Goal: Task Accomplishment & Management: Complete application form

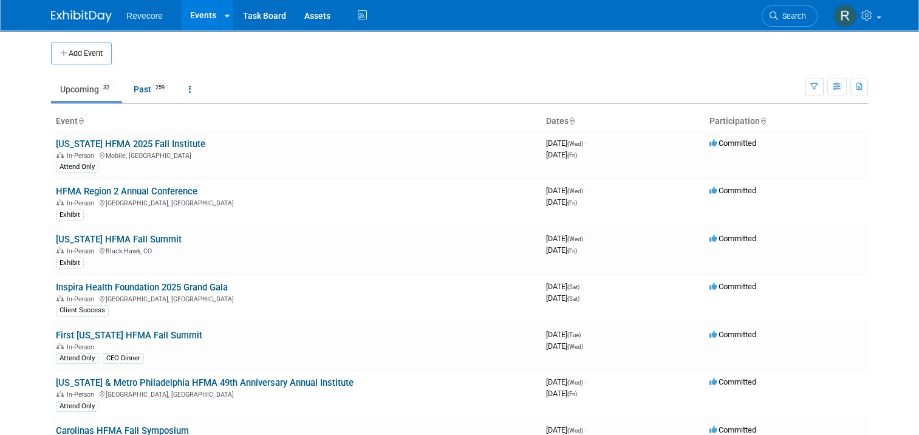
click at [19, 141] on body "Revecore Events Add Event Bulk Upload Events Shareable Event Boards Recently Vi…" at bounding box center [459, 217] width 919 height 435
click at [456, 54] on td at bounding box center [470, 54] width 717 height 22
click at [103, 57] on button "Add Event" at bounding box center [81, 54] width 61 height 22
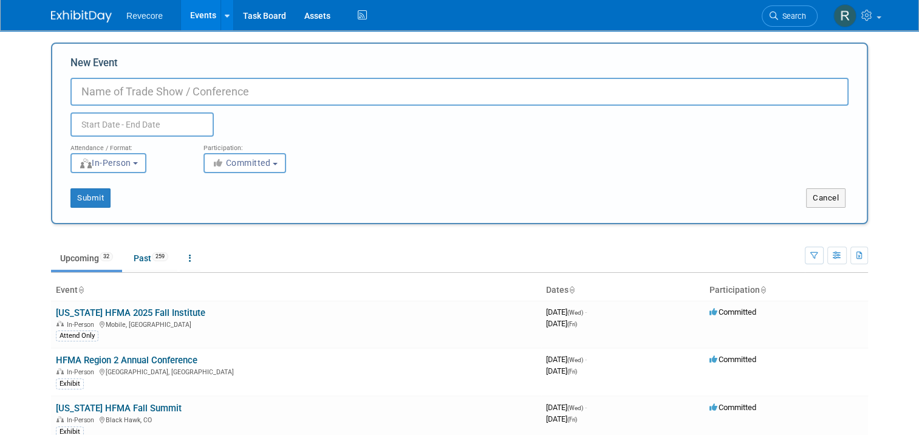
click at [610, 88] on input "New Event" at bounding box center [459, 92] width 778 height 28
paste input "Metropolitan Philadelphia HFMA 2025 Revenue Cycle Seminar"
click at [248, 95] on input "Metropolitan Philadelphia HFMA 2025 Revenue Cycle Seminar" at bounding box center [459, 92] width 778 height 28
type input "Metropolitan Philadelphia HFMA Revenue Cycle Seminar"
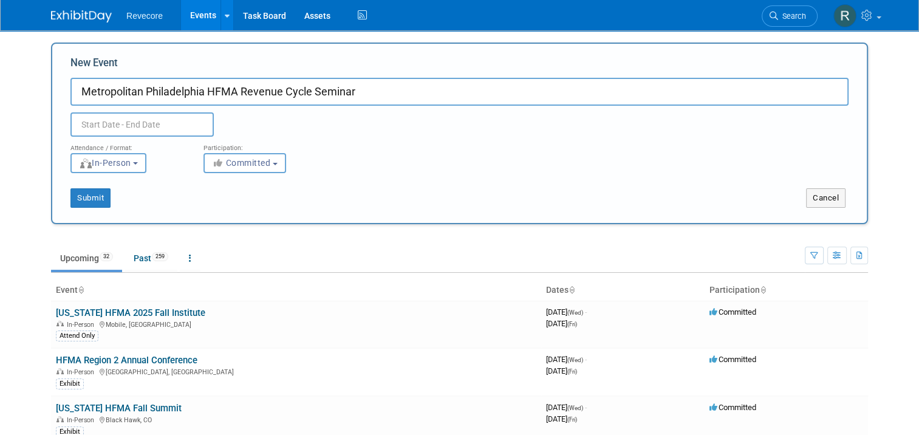
click at [169, 121] on input "text" at bounding box center [141, 124] width 143 height 24
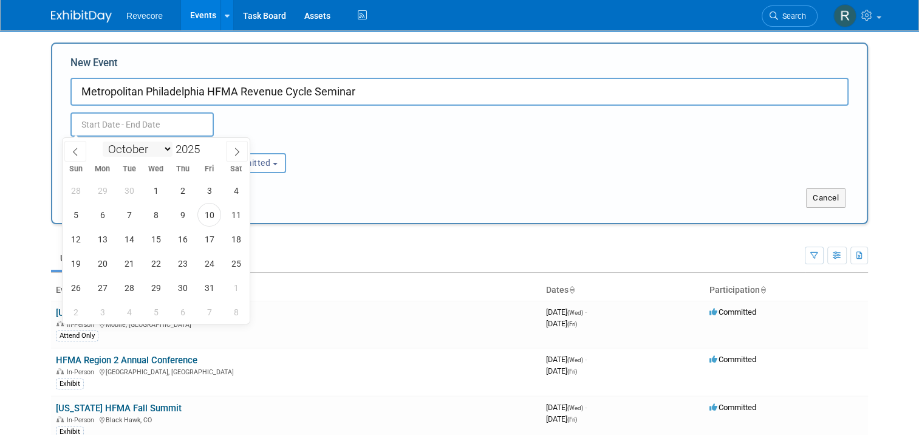
click at [169, 151] on select "January February March April May June July August September October November De…" at bounding box center [138, 149] width 70 height 15
select select "10"
click at [103, 142] on select "January February March April May June July August September October November De…" at bounding box center [138, 149] width 70 height 15
click at [205, 260] on span "21" at bounding box center [209, 263] width 24 height 24
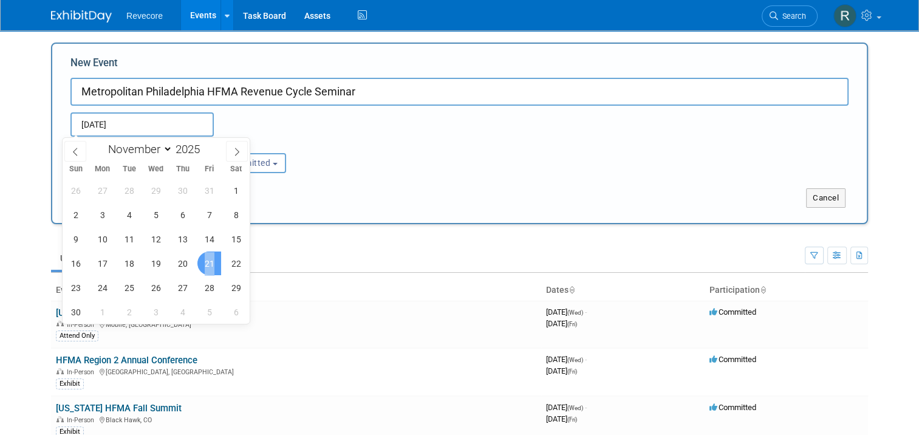
type input "[DATE] to [DATE]"
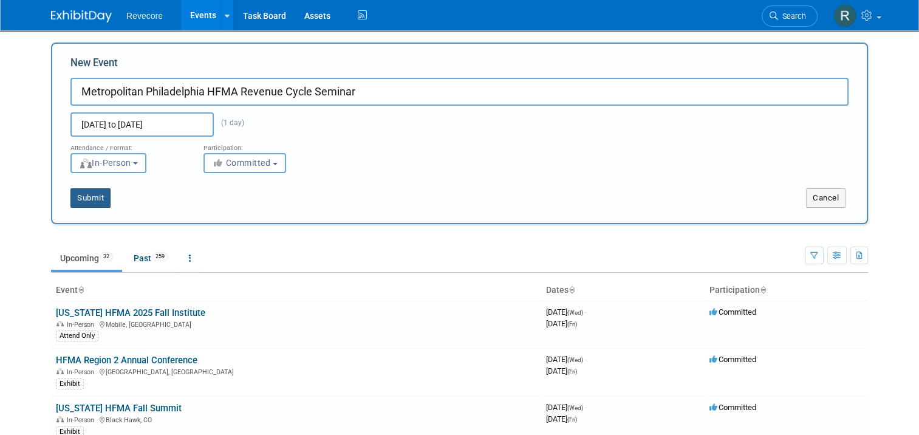
click at [86, 197] on button "Submit" at bounding box center [90, 197] width 40 height 19
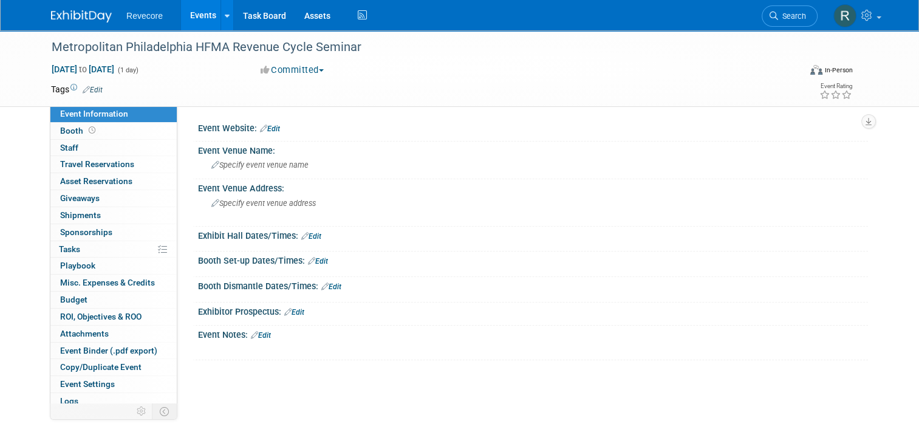
click at [87, 86] on link "Edit" at bounding box center [93, 90] width 20 height 9
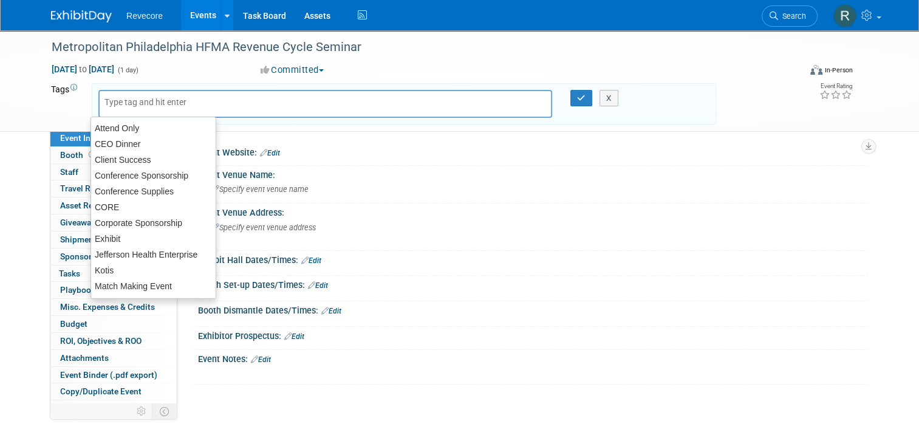
click at [126, 94] on div at bounding box center [325, 104] width 454 height 28
click at [171, 180] on div "Conference Sponsorship" at bounding box center [153, 175] width 126 height 17
type input "Conference Sponsorship"
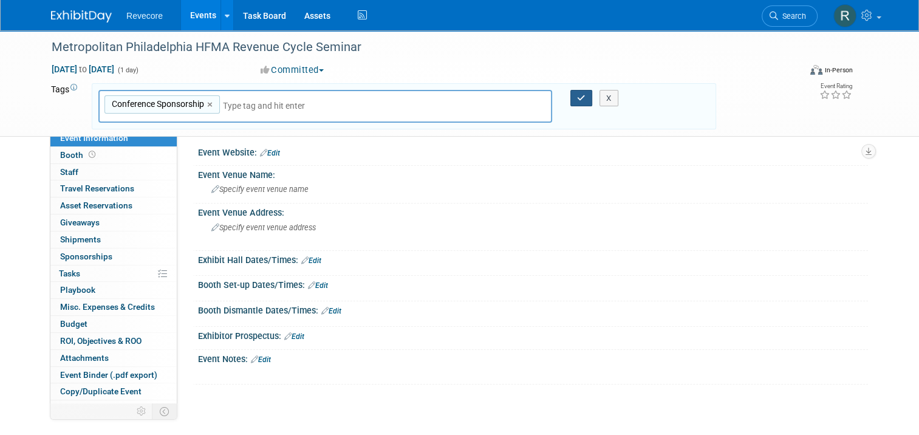
click at [581, 101] on button "button" at bounding box center [581, 98] width 22 height 17
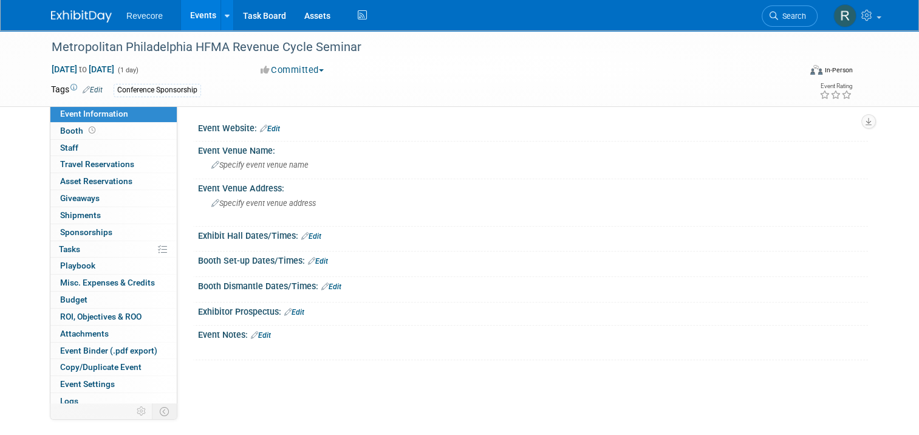
click at [266, 127] on link "Edit" at bounding box center [270, 129] width 20 height 9
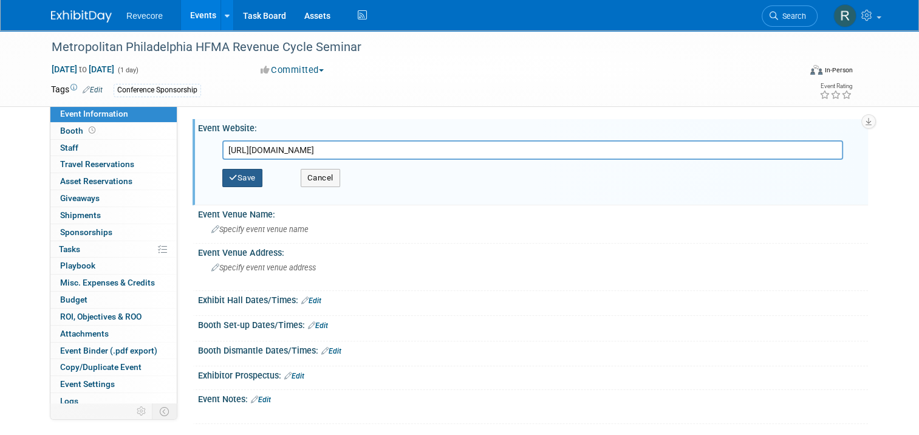
type input "https://web.cvent.com/event/a981df52-a7fa-411a-8b46-dc506b9eb840/summary"
click at [236, 180] on button "Save" at bounding box center [242, 178] width 40 height 18
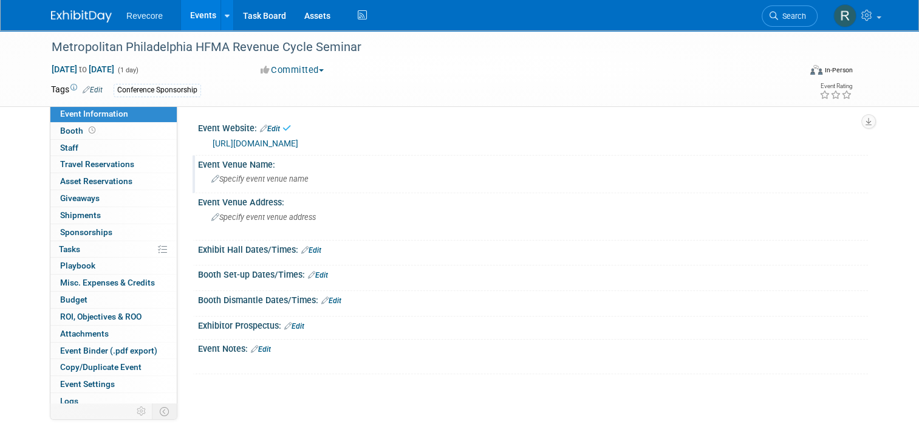
click at [265, 178] on span "Specify event venue name" at bounding box center [259, 178] width 97 height 9
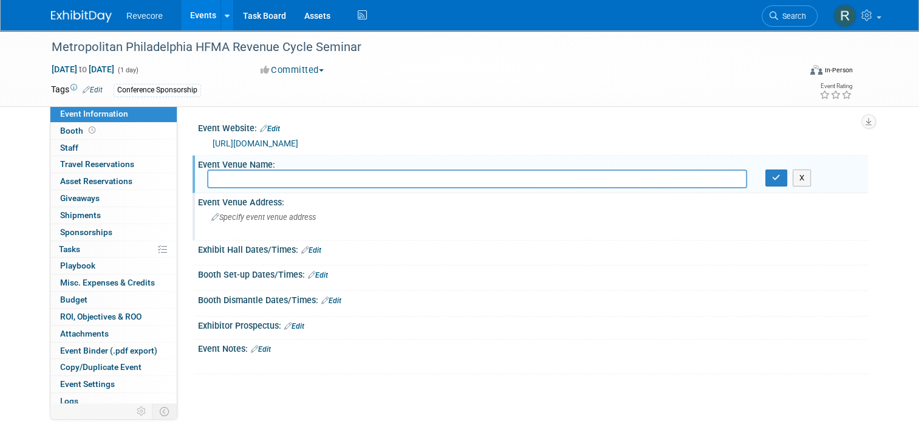
click at [303, 214] on span "Specify event venue address" at bounding box center [263, 217] width 104 height 9
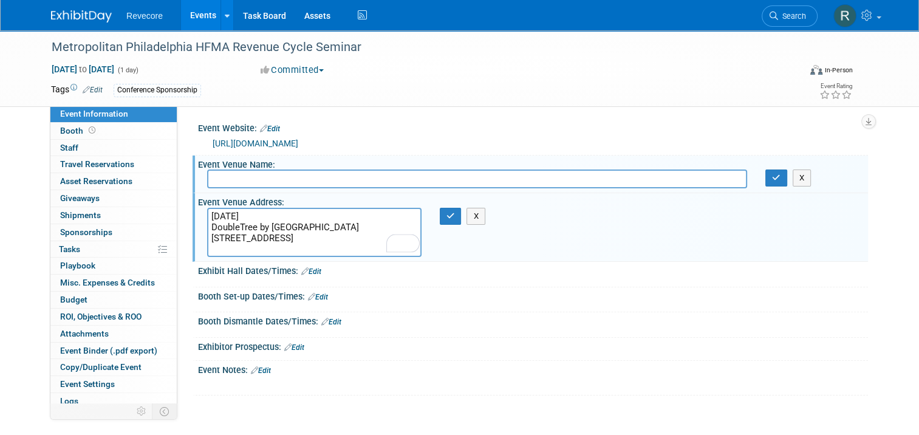
drag, startPoint x: 294, startPoint y: 216, endPoint x: 168, endPoint y: 211, distance: 126.4
click at [168, 211] on div "Event Information Event Info Booth Booth 0 Staff 0 Staff 0 Travel Reservations …" at bounding box center [459, 227] width 835 height 394
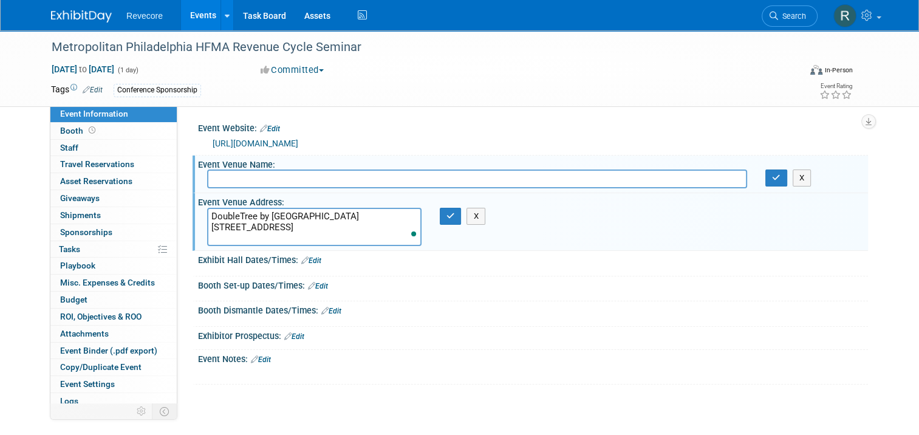
click at [326, 218] on textarea "DoubleTree by Hilton Hotel Philadelphia Center City 237 South Broad Street Phil…" at bounding box center [314, 227] width 214 height 38
type textarea "DoubleTree by Hilton Hotel Philadelphia Center City 237 South Broad Street Phil…"
click at [278, 186] on input "text" at bounding box center [477, 178] width 540 height 19
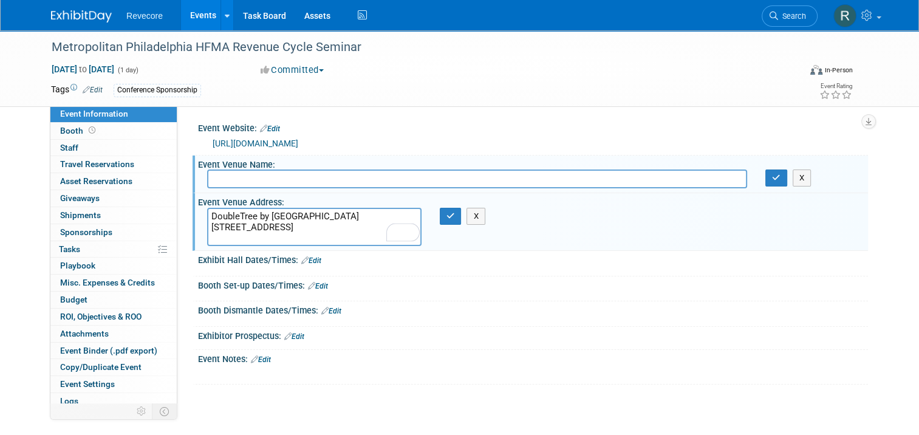
paste input "DoubleTree by Hilton Hotel Philadelphia Center City"
type input "DoubleTree by Hilton Hotel Philadelphia Center City"
click at [276, 216] on textarea "DoubleTree by Hilton Hotel Philadelphia Center City 237 South Broad Street Phil…" at bounding box center [314, 227] width 214 height 38
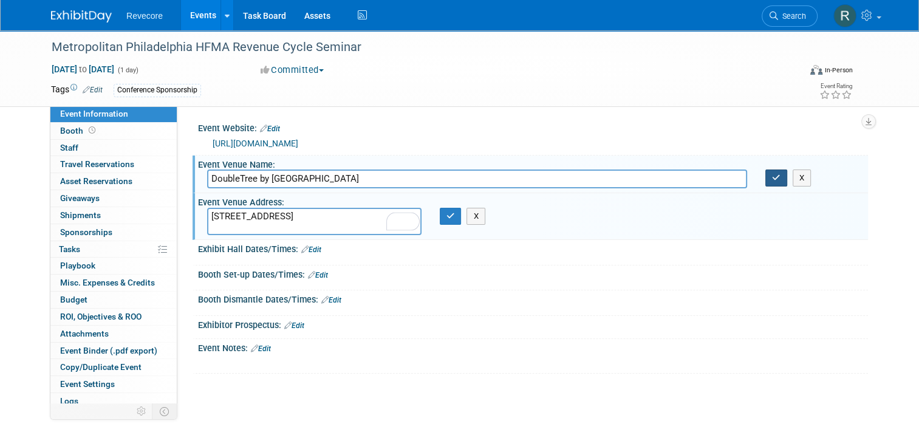
type textarea "237 South Broad Street Philadelphia, PA 19107"
click at [773, 177] on button "button" at bounding box center [776, 177] width 22 height 17
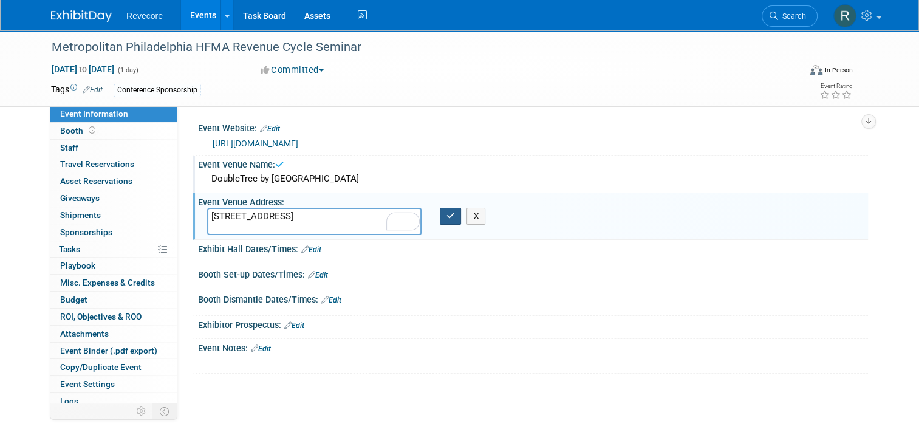
click at [443, 213] on button "button" at bounding box center [451, 216] width 22 height 17
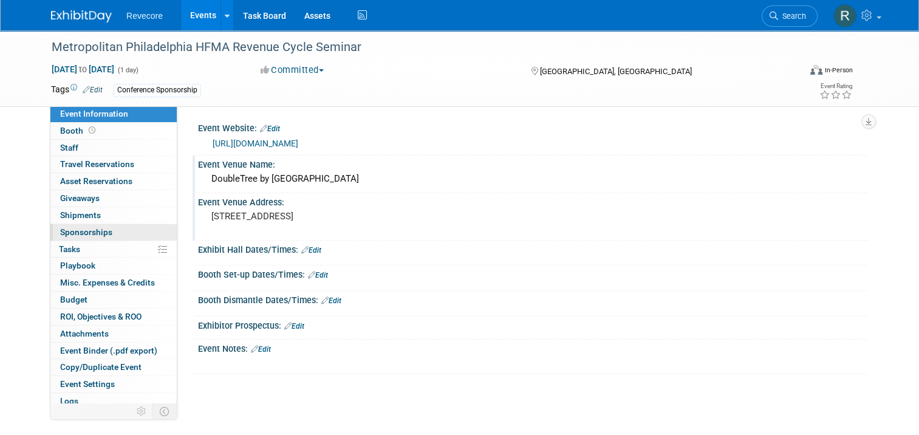
click at [112, 238] on link "0 Sponsorships 0" at bounding box center [113, 232] width 126 height 16
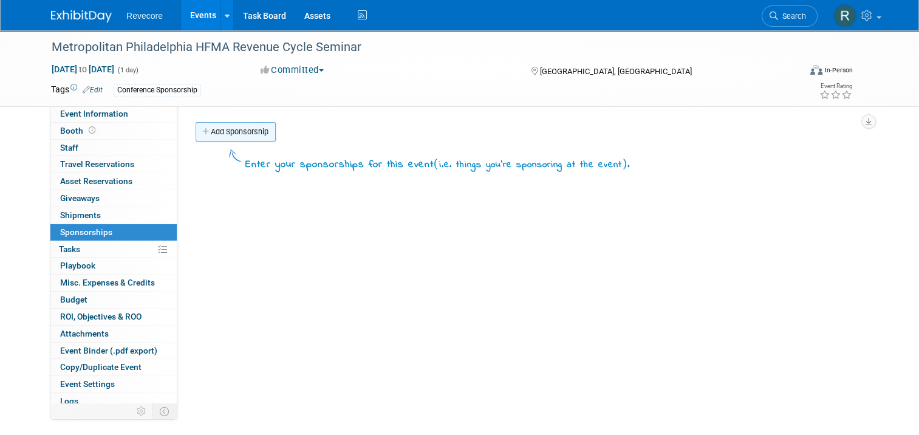
click at [217, 136] on link "Add Sponsorship" at bounding box center [236, 131] width 80 height 19
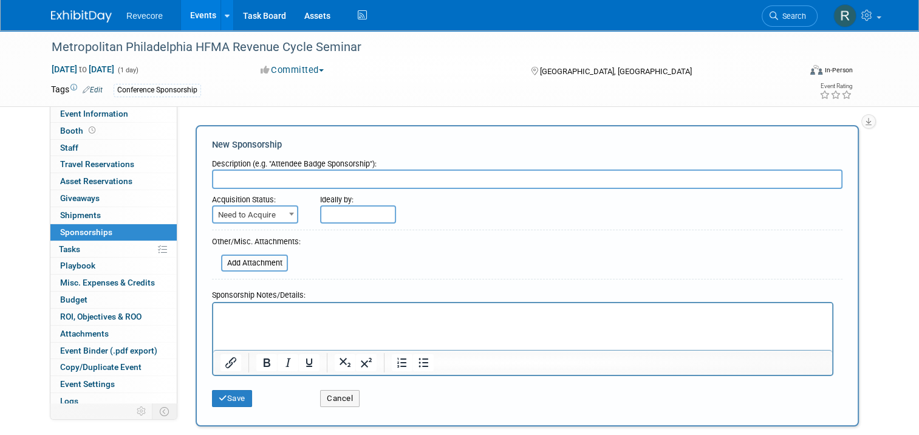
click at [241, 210] on span "Need to Acquire" at bounding box center [255, 214] width 84 height 17
select select "2"
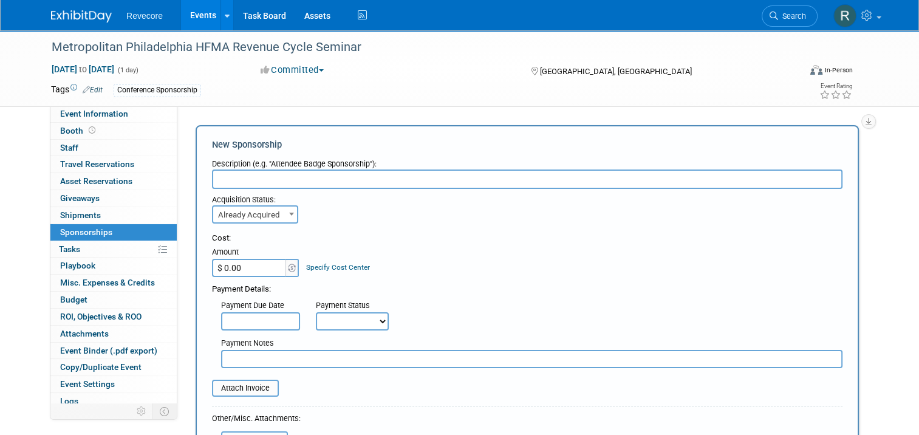
click at [237, 269] on input "$ 0.00" at bounding box center [250, 268] width 76 height 18
type input "$ 500.00"
click at [486, 233] on div "Cost:" at bounding box center [527, 239] width 630 height 12
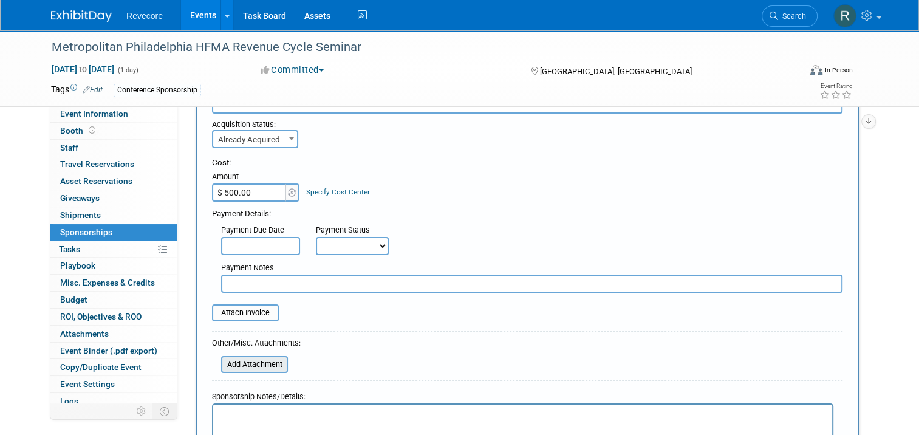
scroll to position [121, 0]
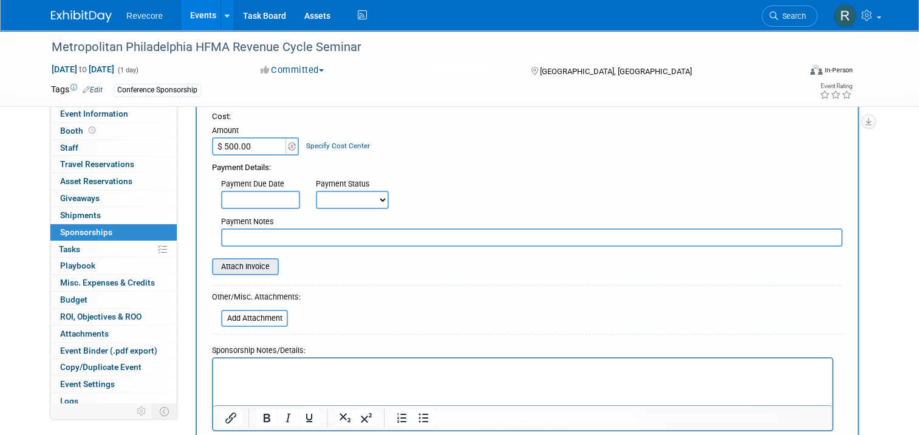
click at [248, 271] on input "file" at bounding box center [205, 266] width 145 height 15
click at [248, 264] on input "file" at bounding box center [205, 266] width 145 height 15
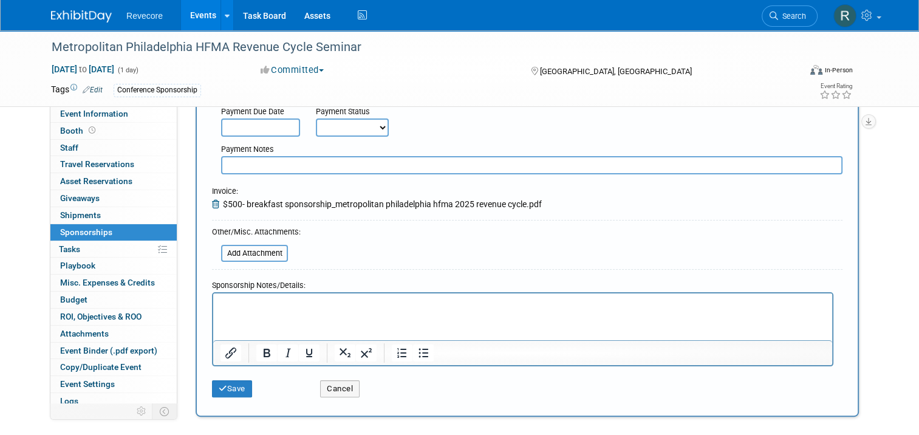
scroll to position [304, 0]
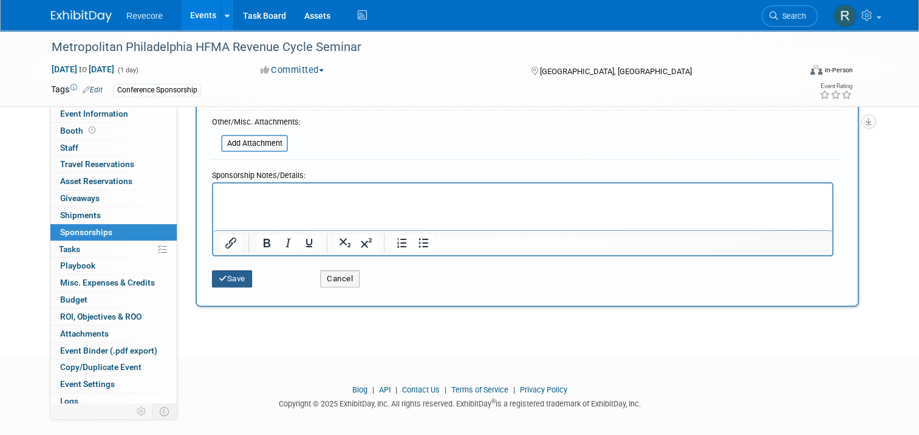
click at [233, 284] on button "Save" at bounding box center [232, 278] width 40 height 17
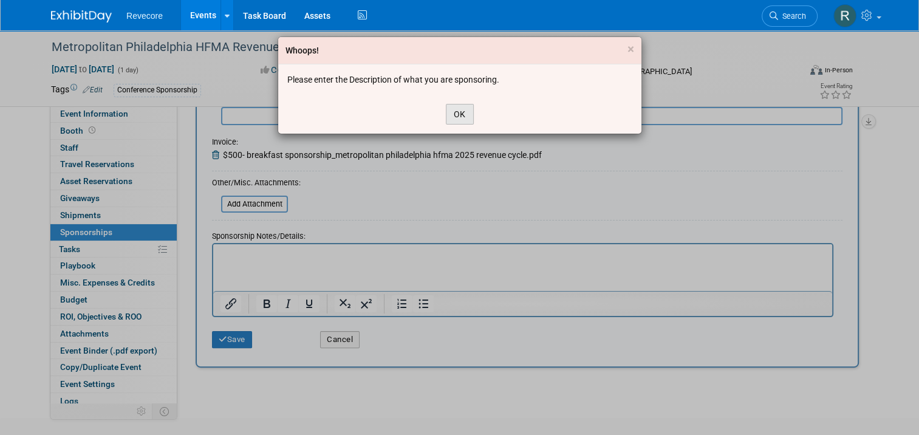
click at [456, 116] on button "OK" at bounding box center [460, 114] width 28 height 21
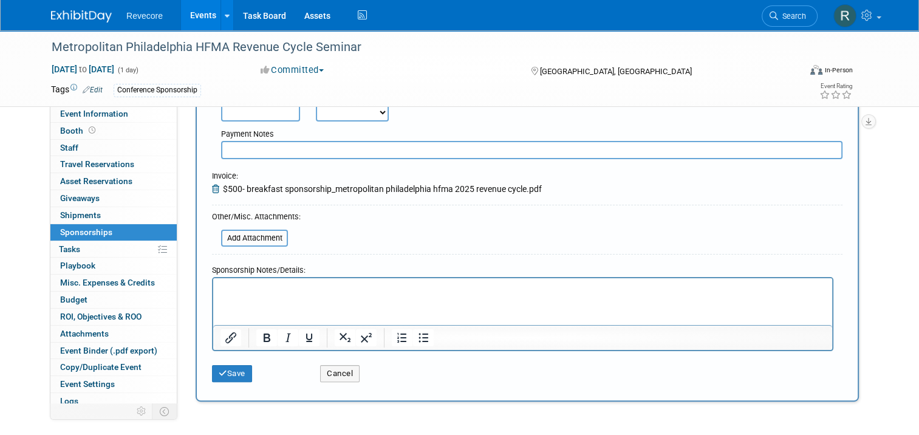
scroll to position [0, 0]
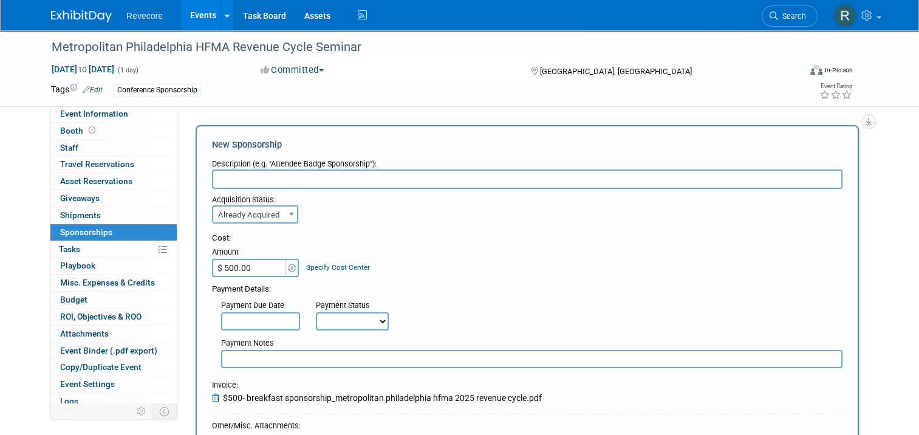
click at [344, 175] on input "text" at bounding box center [527, 178] width 630 height 19
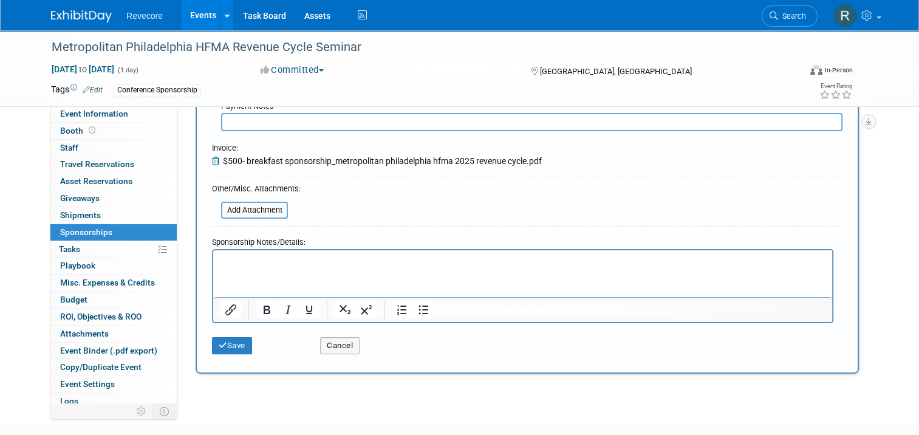
scroll to position [243, 0]
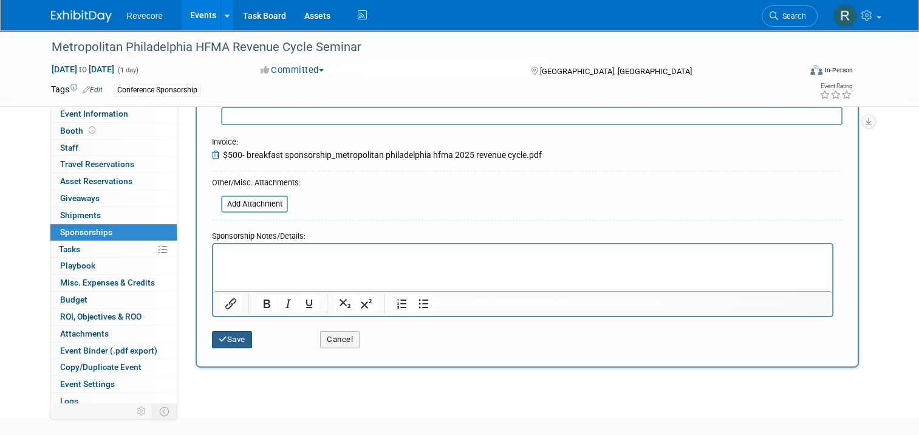
type input "Breakfast Sponsorship"
click at [221, 340] on button "Save" at bounding box center [232, 339] width 40 height 17
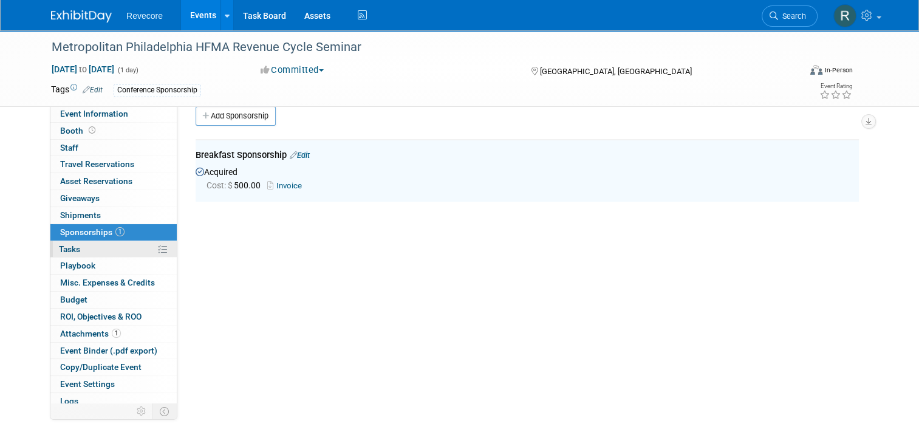
scroll to position [0, 0]
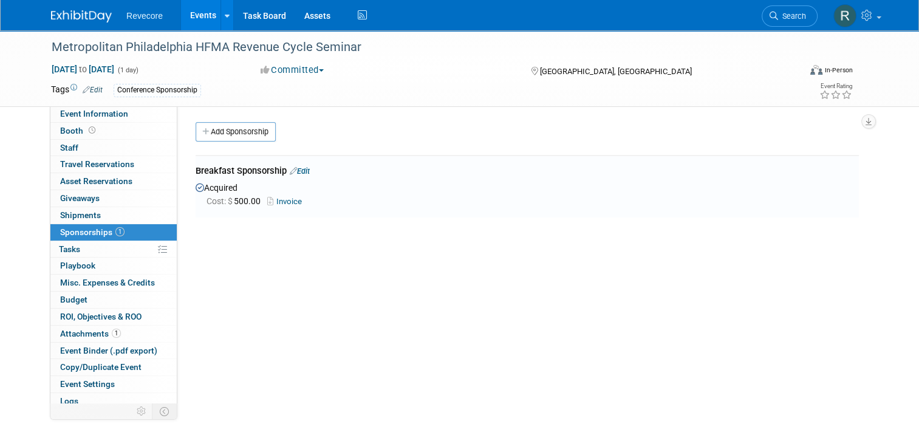
click at [874, 30] on div "Revecore Events Add Event Bulk Upload Events Shareable Event Boards Recently Vi…" at bounding box center [459, 15] width 919 height 31
click at [878, 29] on link at bounding box center [857, 15] width 60 height 30
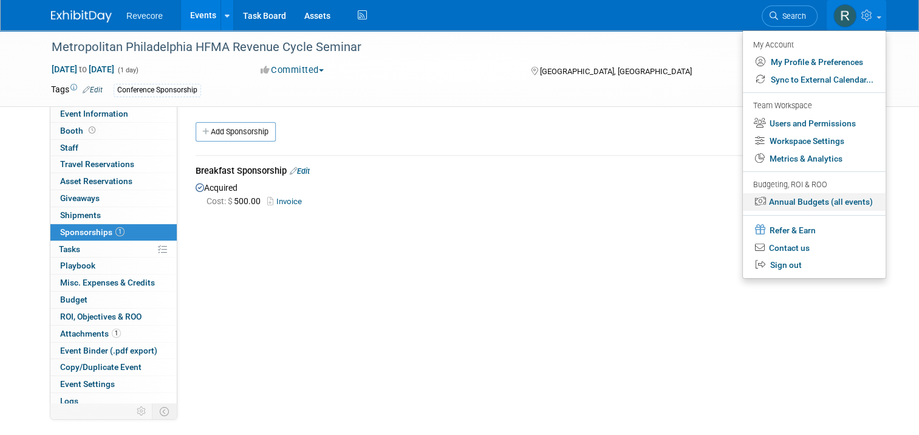
click at [853, 198] on link "Annual Budgets (all events)" at bounding box center [814, 202] width 143 height 18
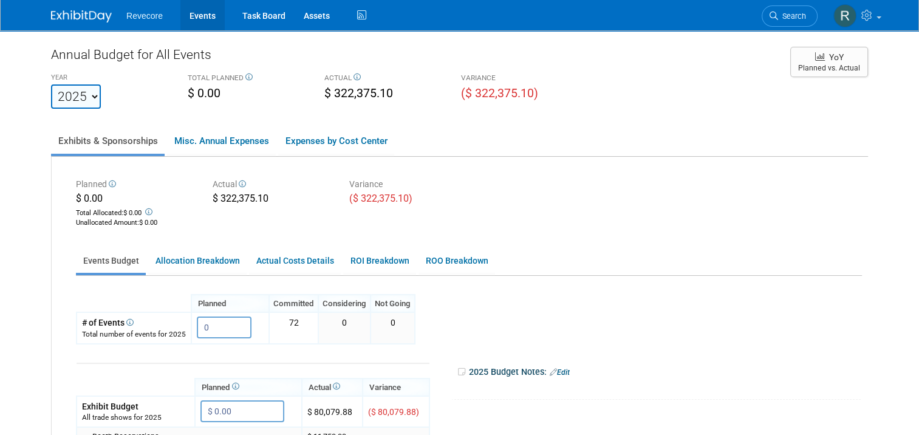
drag, startPoint x: 191, startPoint y: 21, endPoint x: 191, endPoint y: 32, distance: 10.9
click at [191, 21] on link "Events" at bounding box center [202, 15] width 44 height 30
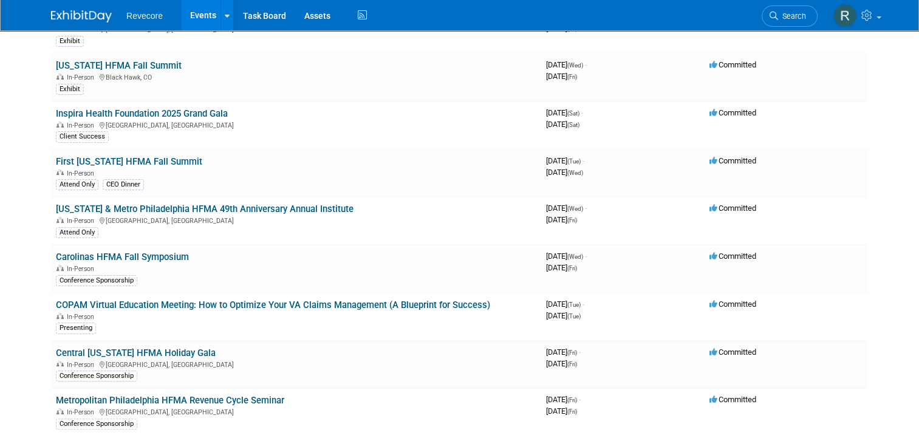
scroll to position [304, 0]
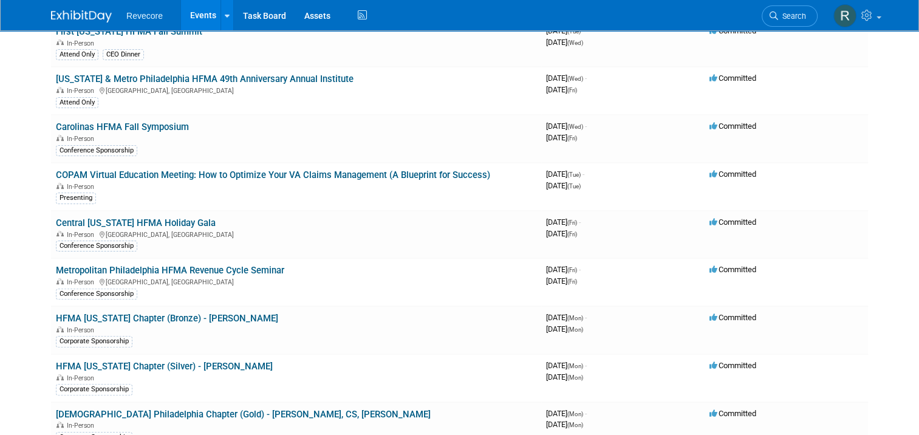
click at [228, 265] on link "Metropolitan Philadelphia HFMA Revenue Cycle Seminar" at bounding box center [170, 270] width 228 height 11
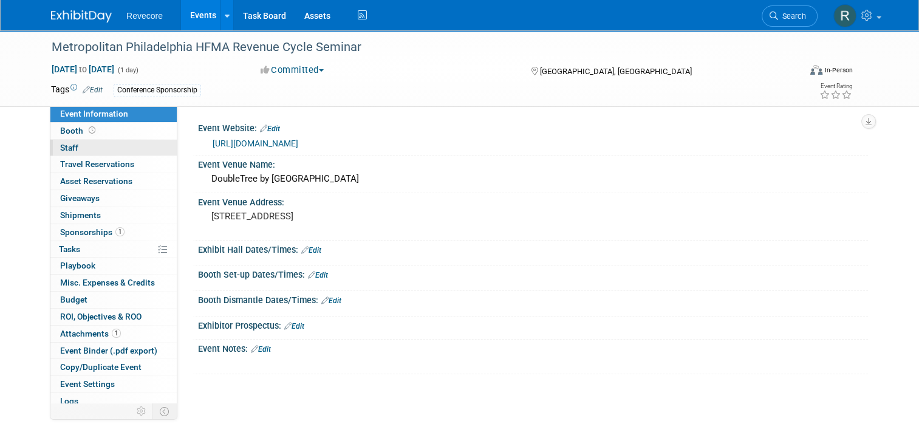
click at [109, 146] on link "0 Staff 0" at bounding box center [113, 148] width 126 height 16
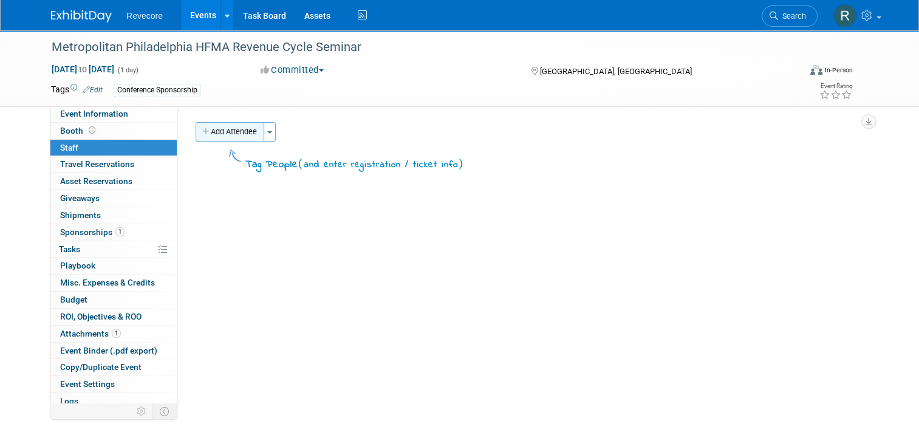
click at [211, 131] on button "Add Attendee" at bounding box center [230, 131] width 69 height 19
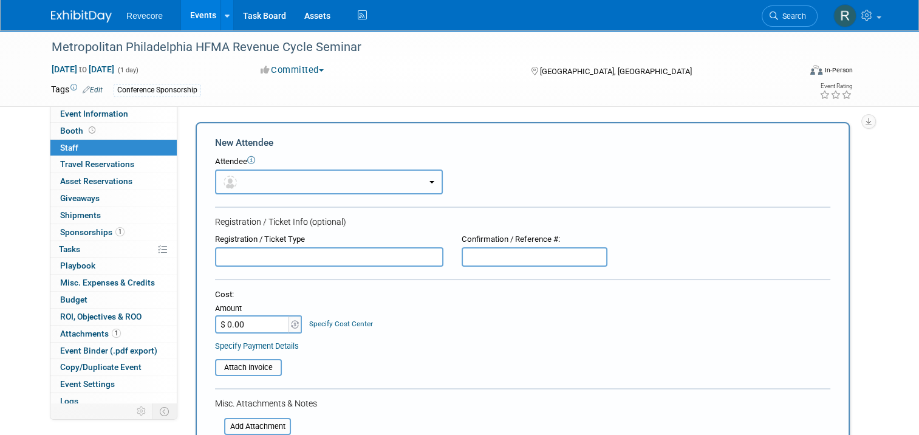
click at [244, 182] on button "button" at bounding box center [329, 181] width 228 height 25
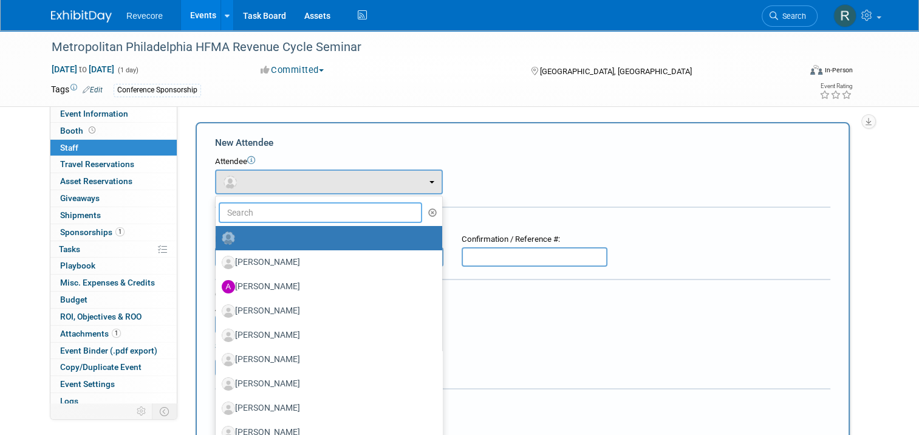
click at [262, 217] on input "text" at bounding box center [320, 212] width 203 height 21
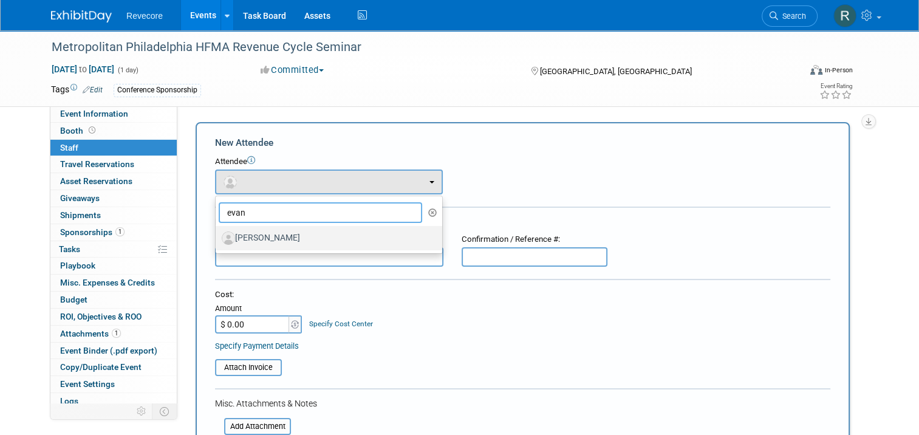
type input "evan"
click at [284, 241] on label "Evan Berkheiser" at bounding box center [326, 237] width 208 height 19
click at [217, 241] on input "Evan Berkheiser" at bounding box center [214, 237] width 8 height 8
select select "47136f84-29c0-42e0-b9a6-a63d3f374834"
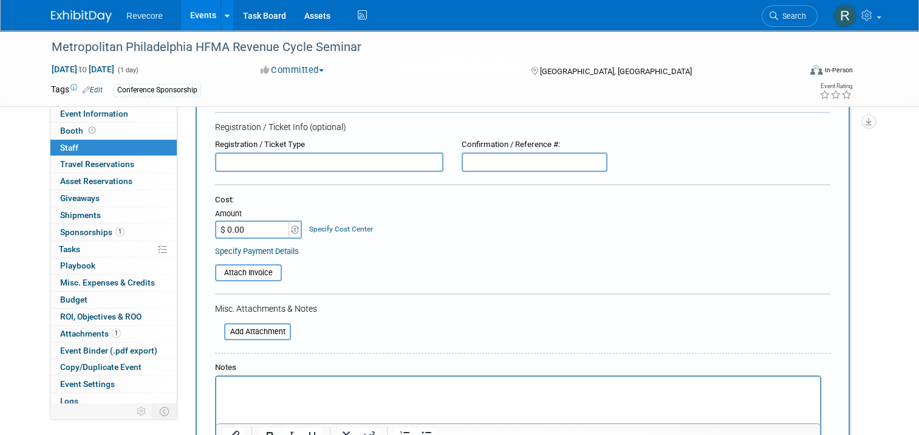
scroll to position [243, 0]
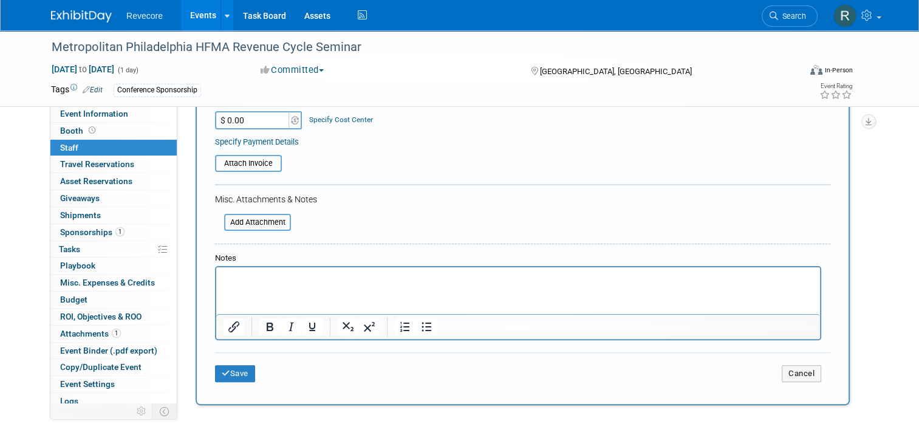
click at [251, 120] on input "$ 0.00" at bounding box center [253, 120] width 76 height 18
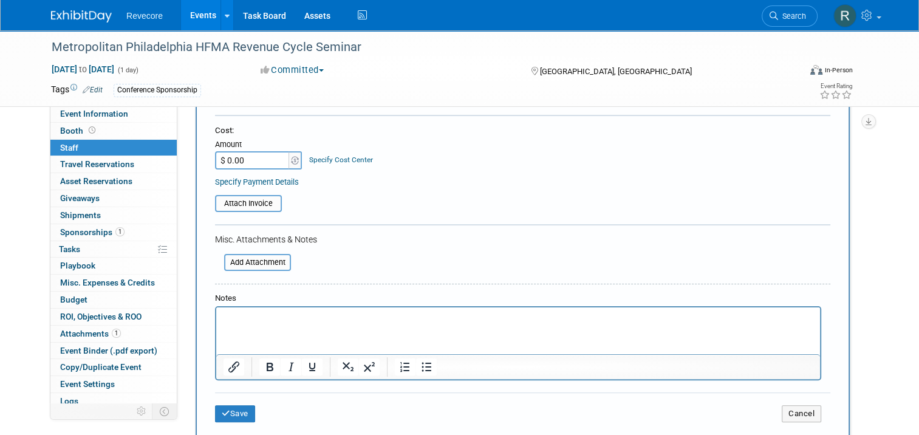
scroll to position [182, 0]
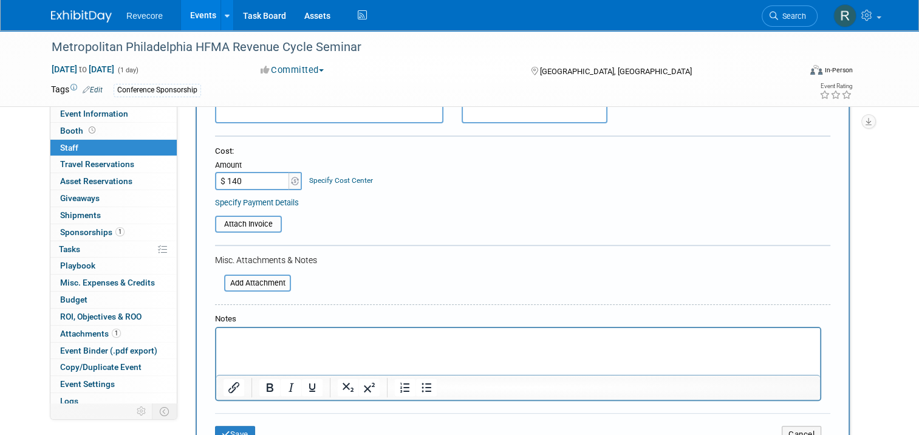
type input "$ 140.00"
click at [459, 259] on div "Misc. Attachments & Notes" at bounding box center [522, 260] width 615 height 12
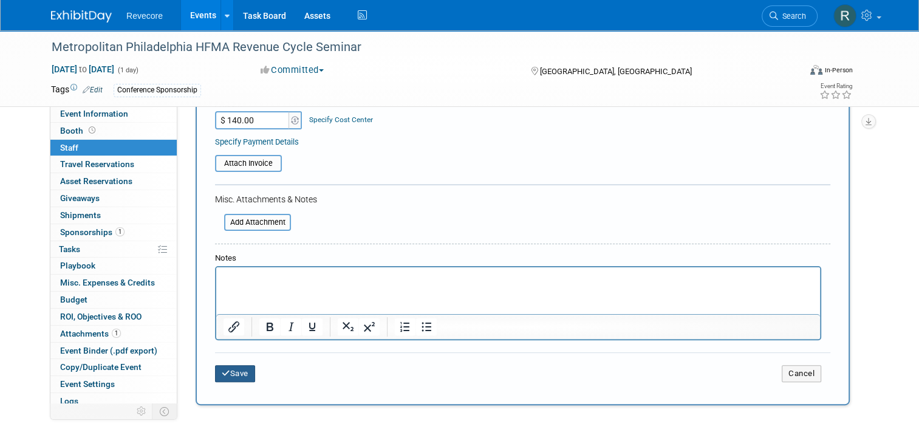
click at [239, 376] on button "Save" at bounding box center [235, 373] width 40 height 17
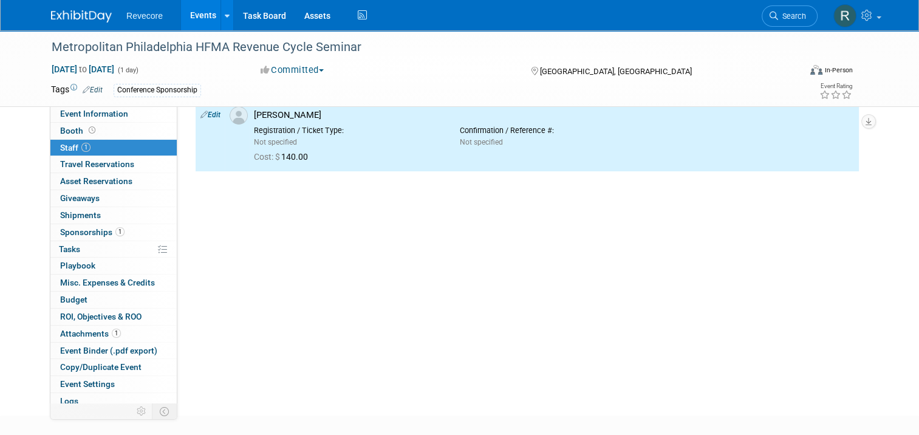
scroll to position [0, 0]
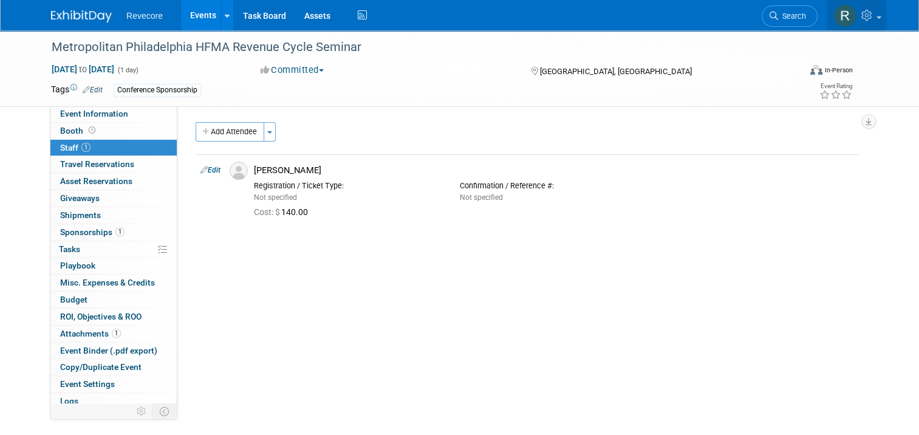
click at [877, 28] on link at bounding box center [857, 15] width 60 height 30
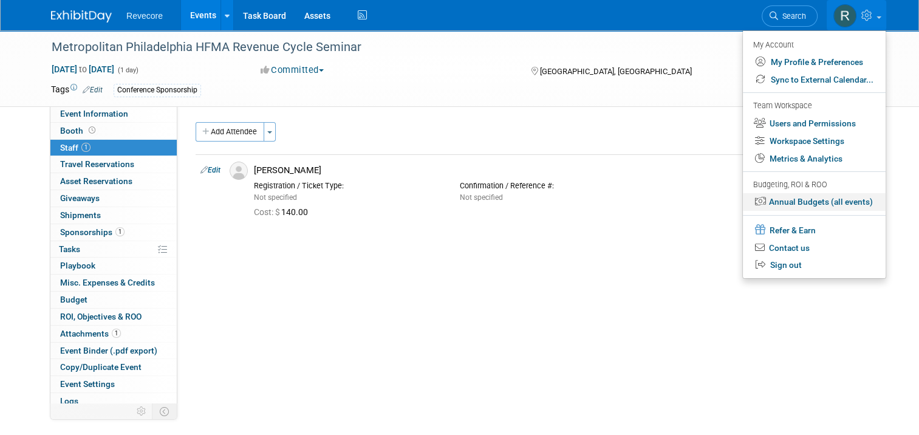
click at [858, 208] on link "Annual Budgets (all events)" at bounding box center [814, 202] width 143 height 18
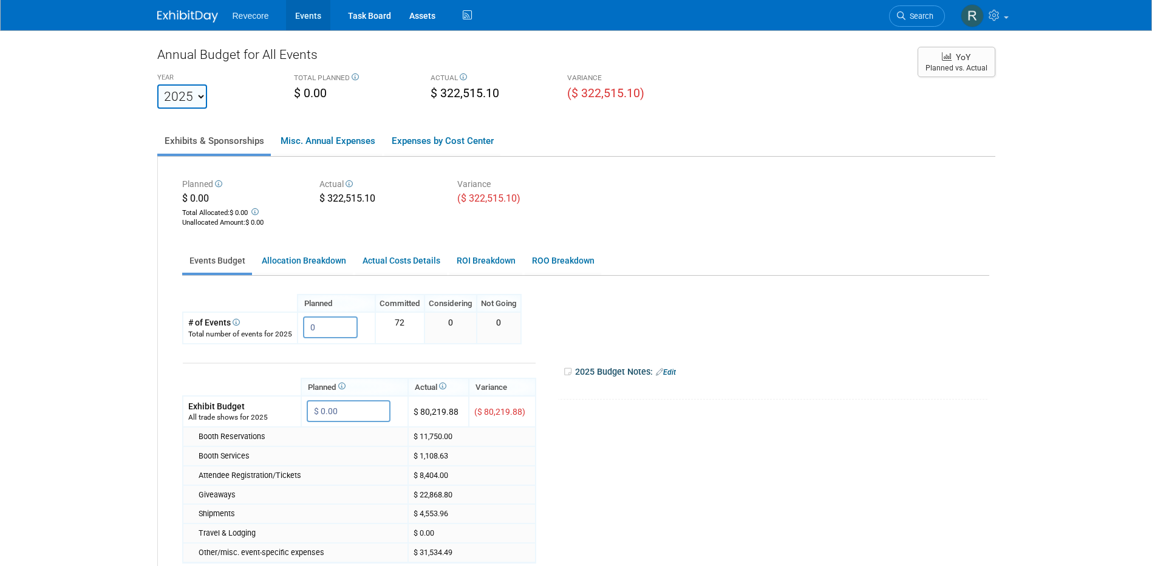
click at [302, 14] on link "Events" at bounding box center [308, 15] width 44 height 30
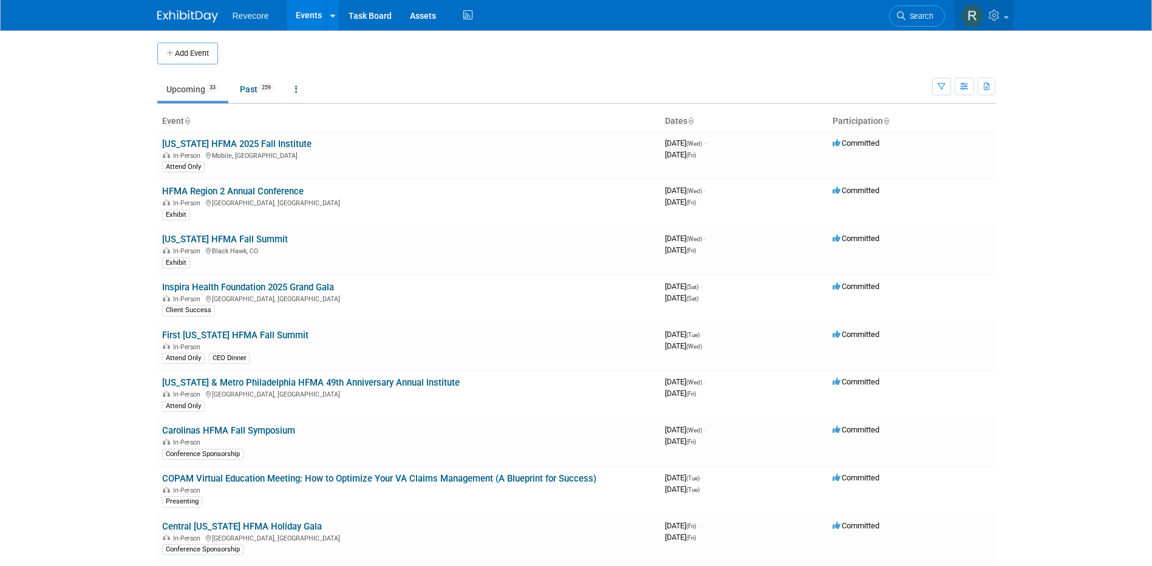
click at [1005, 24] on link at bounding box center [984, 15] width 60 height 30
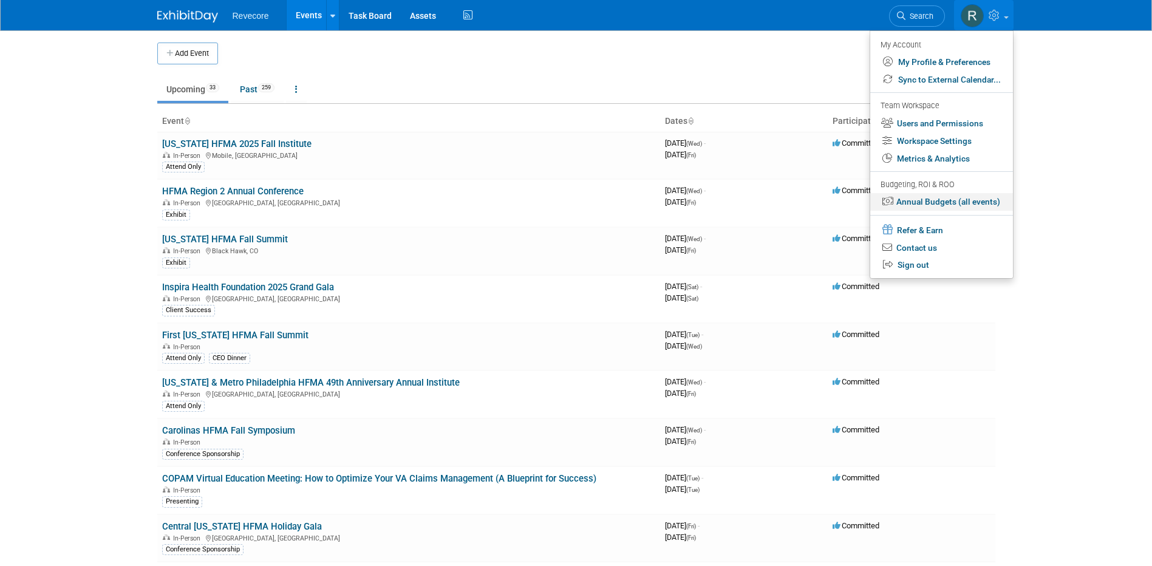
click at [944, 199] on link "Annual Budgets (all events)" at bounding box center [941, 202] width 143 height 18
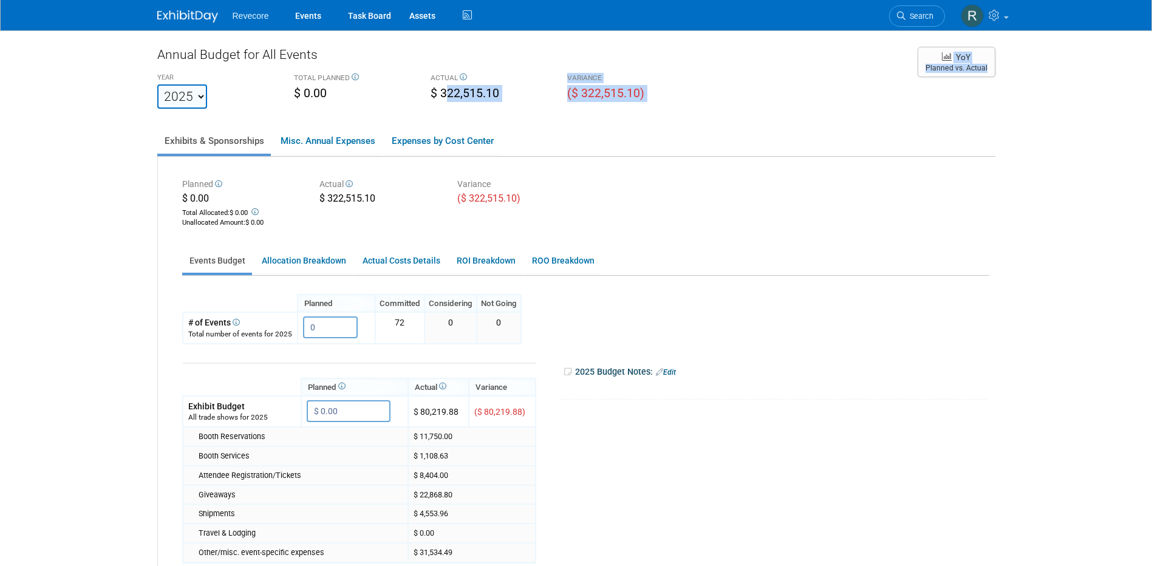
drag, startPoint x: 448, startPoint y: 90, endPoint x: 555, endPoint y: 111, distance: 108.9
click at [555, 111] on div "Annual Budget for All Events YEAR [DATE] 2021 2022 2023 2024 2025 2026 2027 202…" at bounding box center [576, 385] width 838 height 678
click at [557, 112] on div "Annual Budget for All Events YEAR [DATE] 2021 2022 2023 2024 2025 2026 2027 202…" at bounding box center [576, 385] width 838 height 678
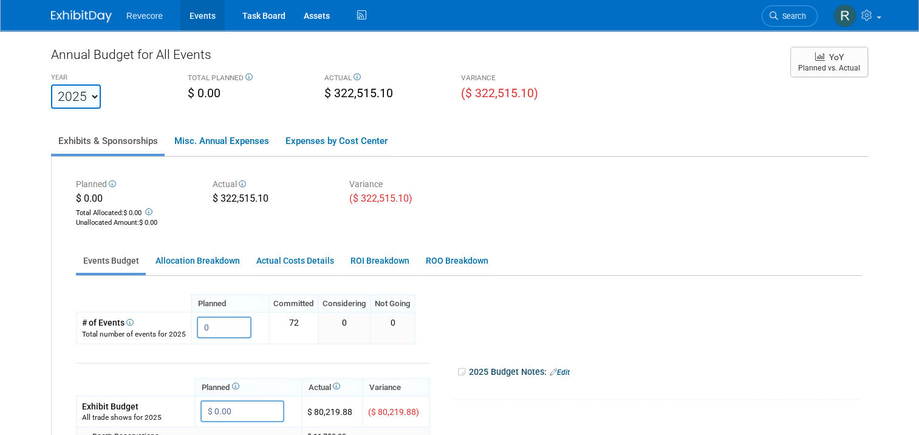
click at [199, 10] on link "Events" at bounding box center [202, 15] width 44 height 30
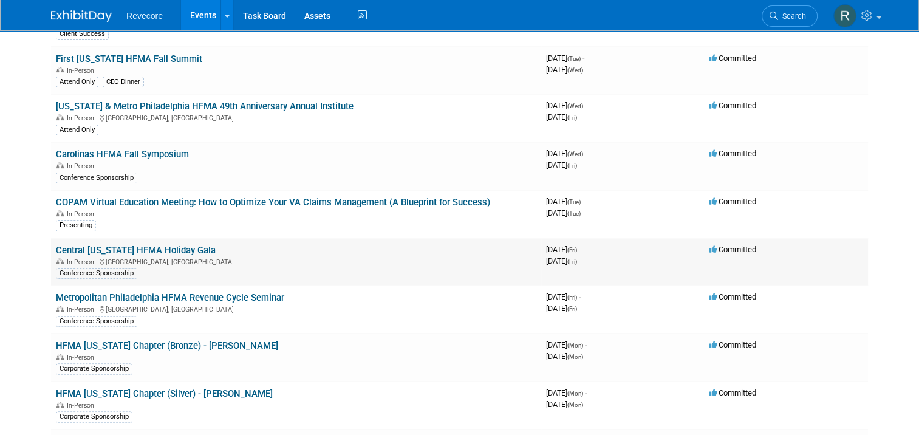
scroll to position [304, 0]
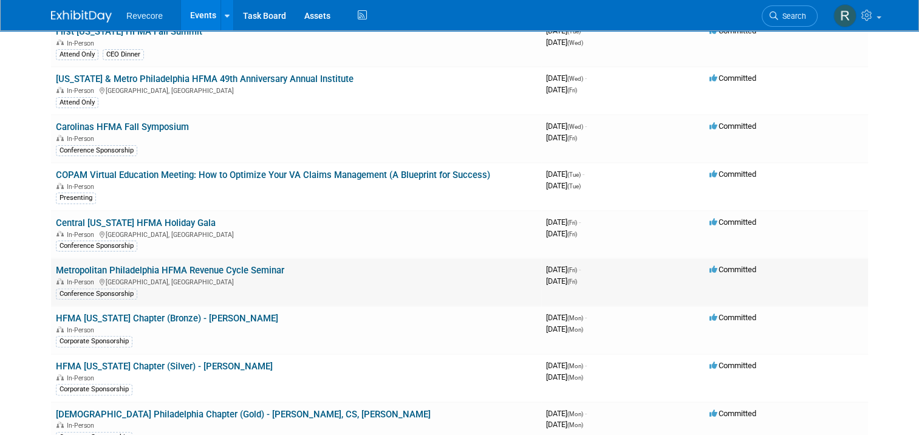
click at [217, 265] on link "Metropolitan Philadelphia HFMA Revenue Cycle Seminar" at bounding box center [170, 270] width 228 height 11
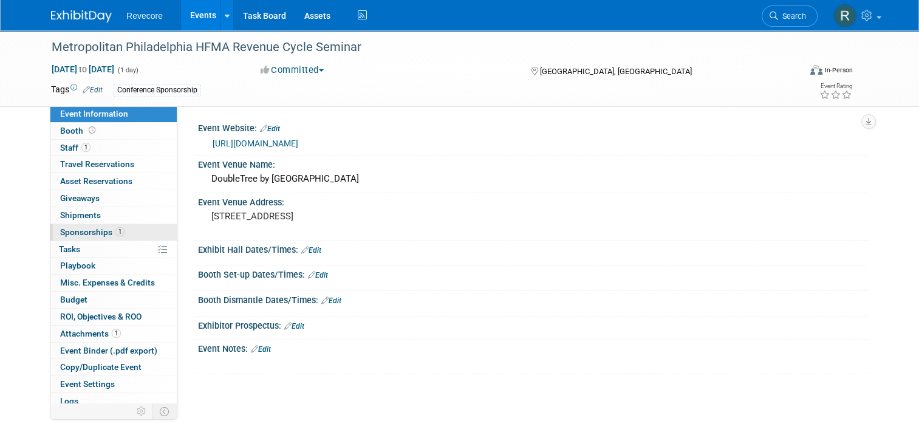
click at [128, 228] on link "1 Sponsorships 1" at bounding box center [113, 232] width 126 height 16
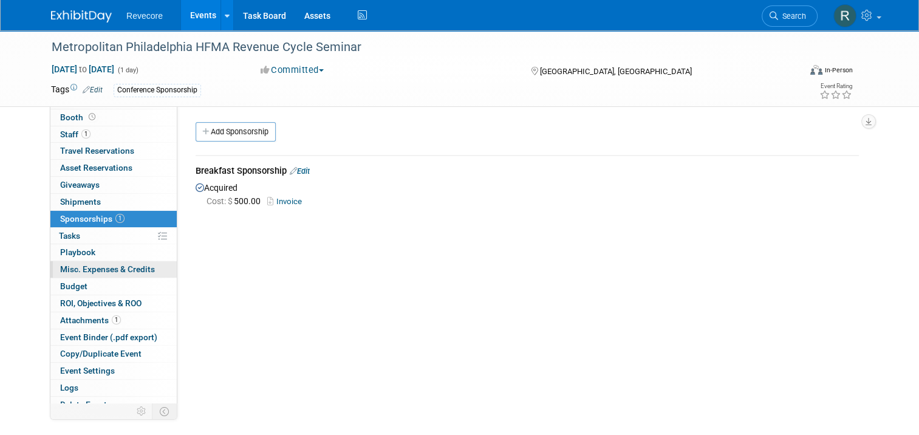
scroll to position [21, 0]
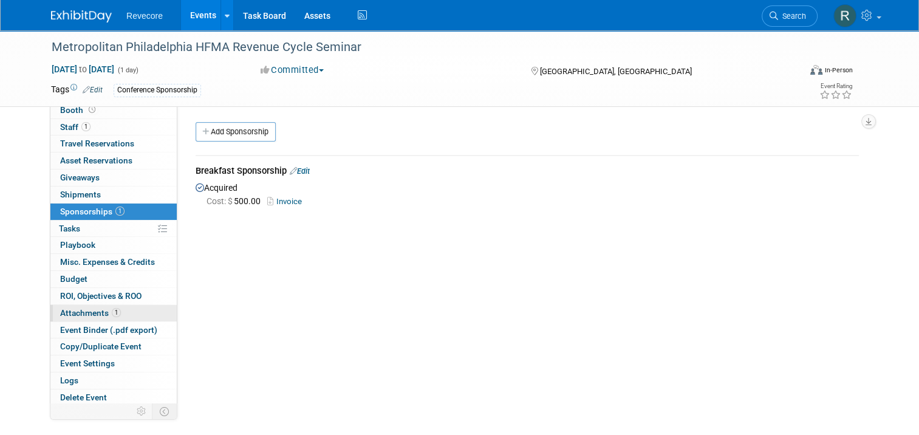
click at [123, 310] on link "1 Attachments 1" at bounding box center [113, 313] width 126 height 16
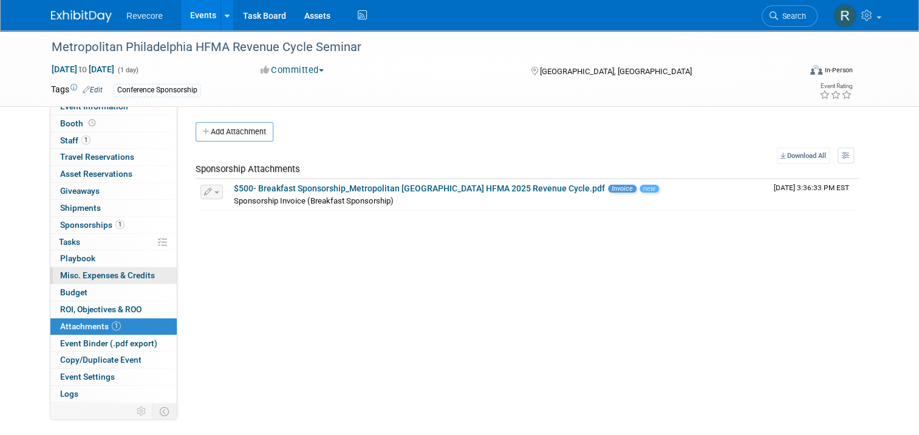
scroll to position [0, 0]
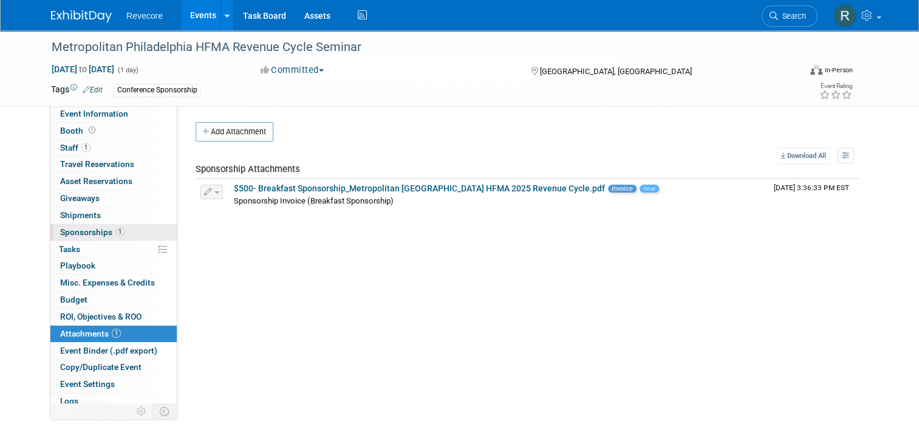
click at [117, 232] on link "1 Sponsorships 1" at bounding box center [113, 232] width 126 height 16
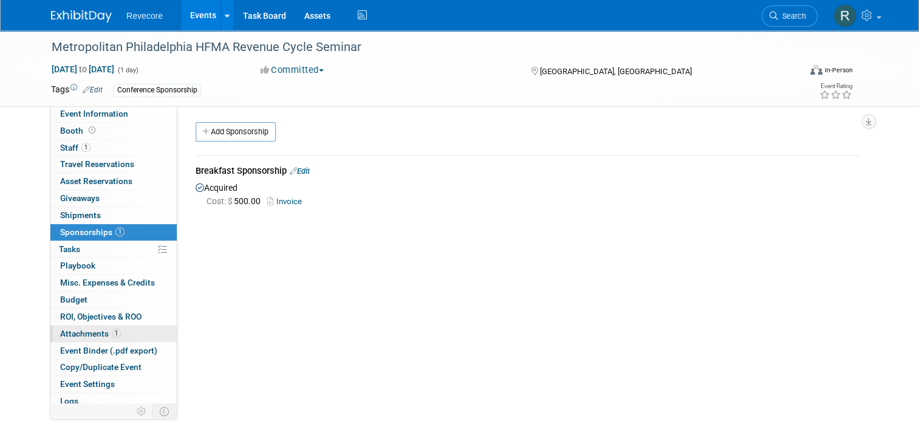
click at [119, 330] on link "1 Attachments 1" at bounding box center [113, 334] width 126 height 16
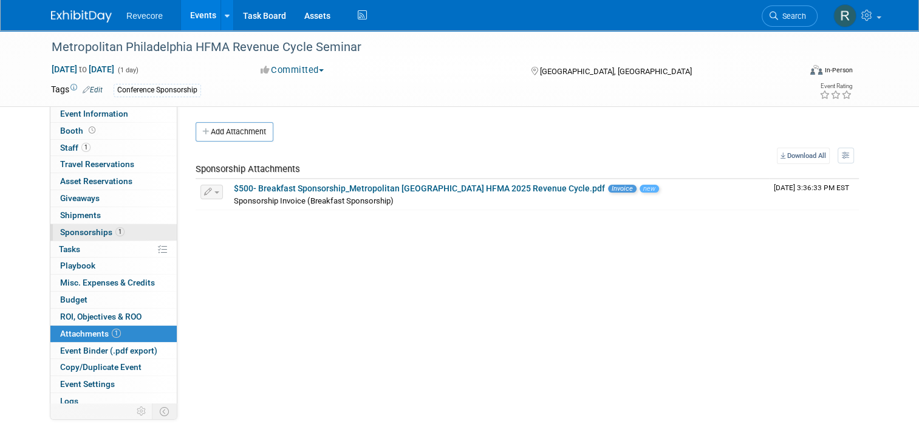
click at [114, 237] on link "1 Sponsorships 1" at bounding box center [113, 232] width 126 height 16
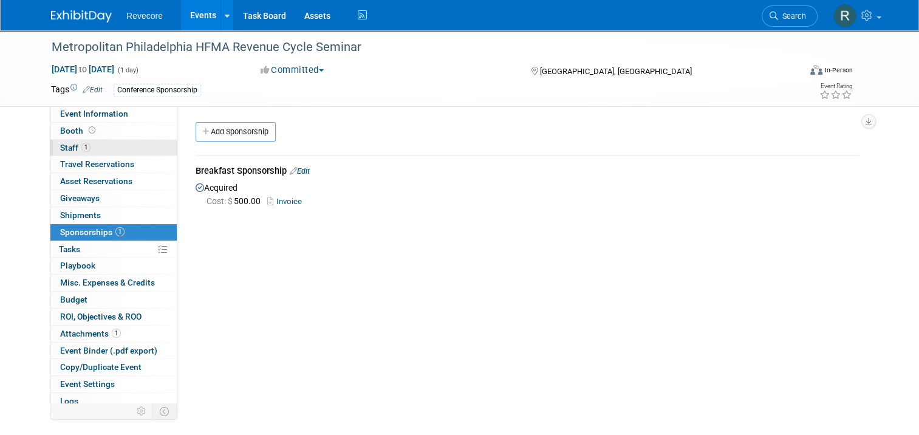
click at [126, 143] on link "1 Staff 1" at bounding box center [113, 148] width 126 height 16
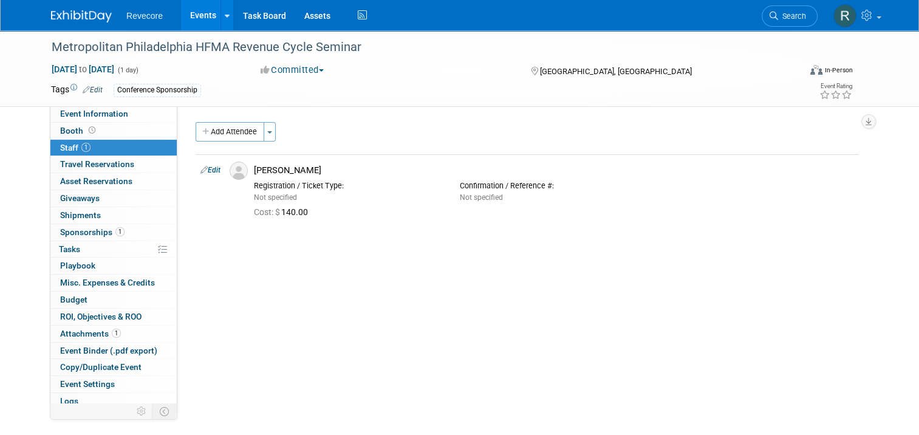
click at [183, 19] on link "Events" at bounding box center [203, 15] width 44 height 30
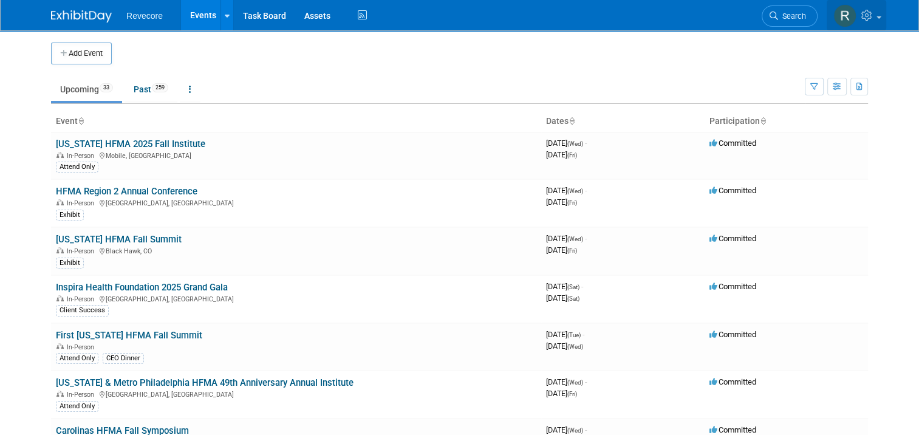
click at [882, 24] on link at bounding box center [857, 15] width 60 height 30
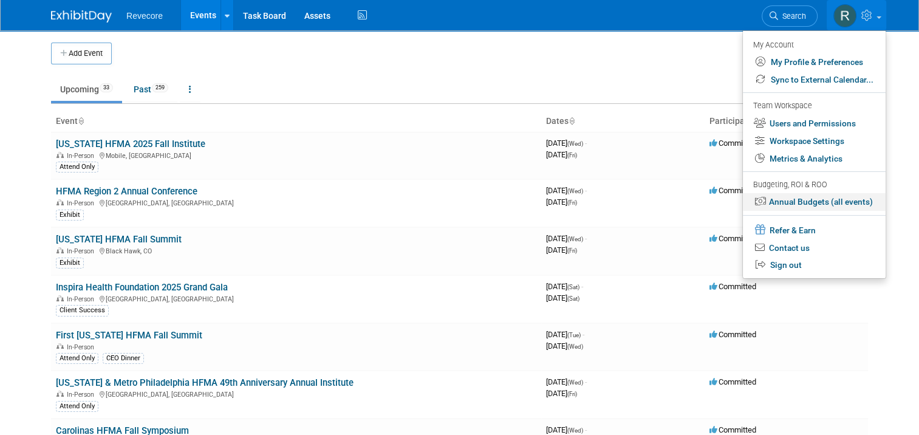
click at [873, 205] on link "Annual Budgets (all events)" at bounding box center [814, 202] width 143 height 18
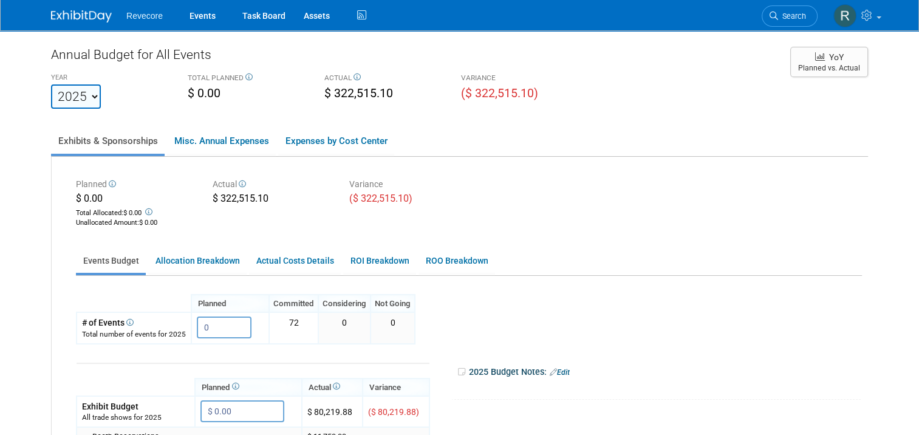
click at [170, 22] on ul "Revecore Events Task Board Assets Activity Feed" at bounding box center [247, 15] width 243 height 30
click at [184, 24] on link "Events" at bounding box center [202, 15] width 44 height 30
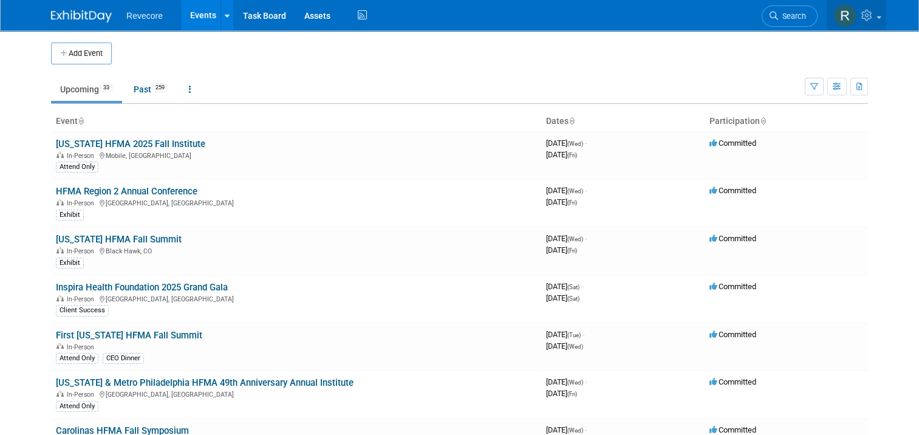
drag, startPoint x: 867, startPoint y: 24, endPoint x: 865, endPoint y: 67, distance: 43.2
click at [867, 24] on link at bounding box center [857, 15] width 60 height 30
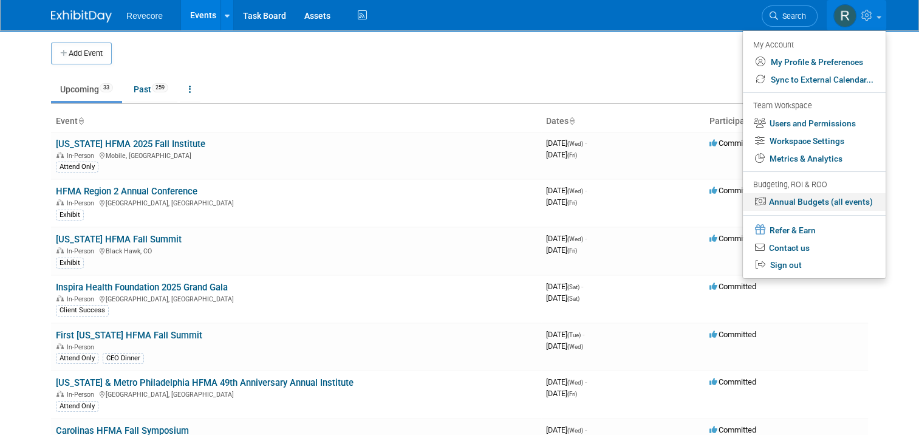
click at [860, 201] on link "Annual Budgets (all events)" at bounding box center [814, 202] width 143 height 18
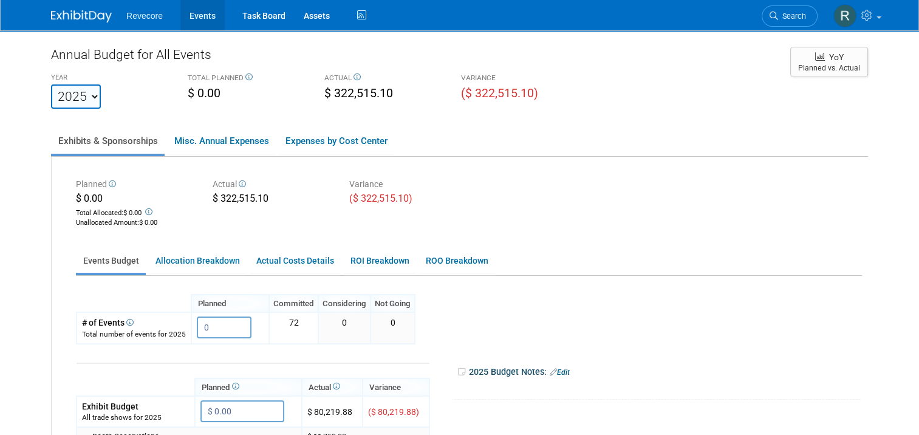
click at [202, 24] on link "Events" at bounding box center [202, 15] width 44 height 30
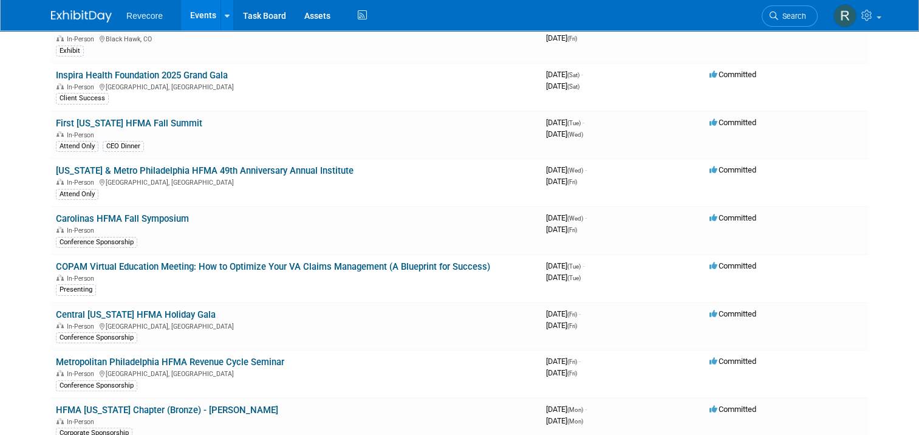
scroll to position [364, 0]
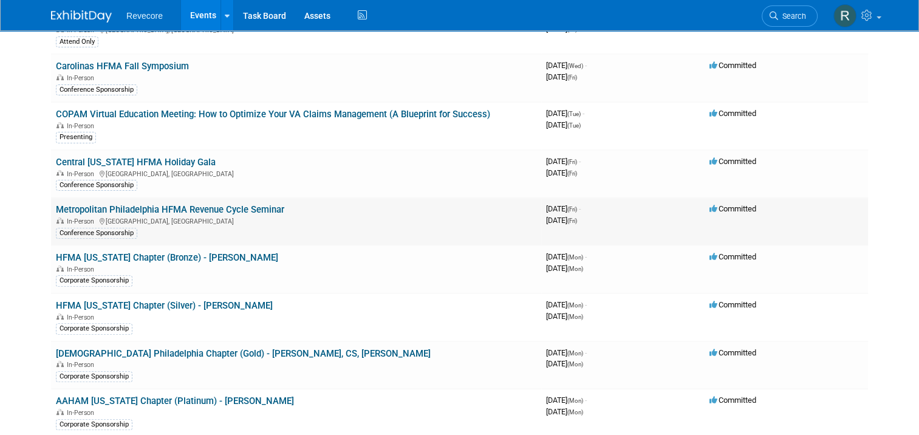
click at [142, 204] on link "Metropolitan Philadelphia HFMA Revenue Cycle Seminar" at bounding box center [170, 209] width 228 height 11
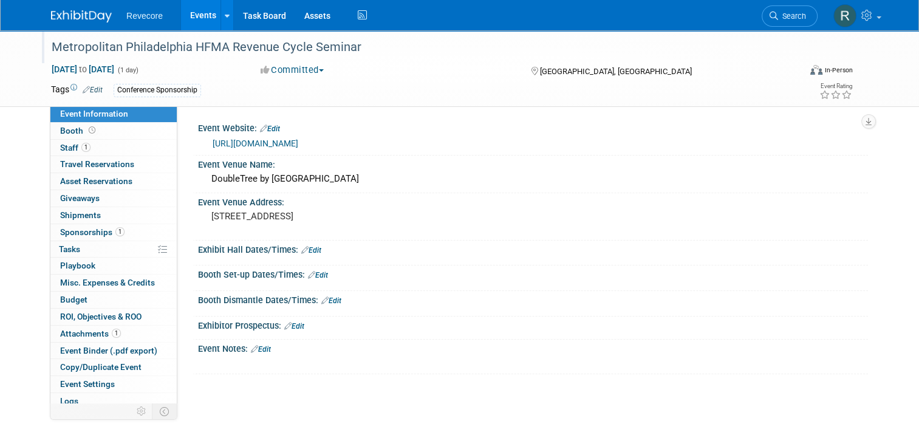
click at [322, 44] on div "Metropolitan Philadelphia HFMA Revenue Cycle Seminar" at bounding box center [415, 47] width 737 height 22
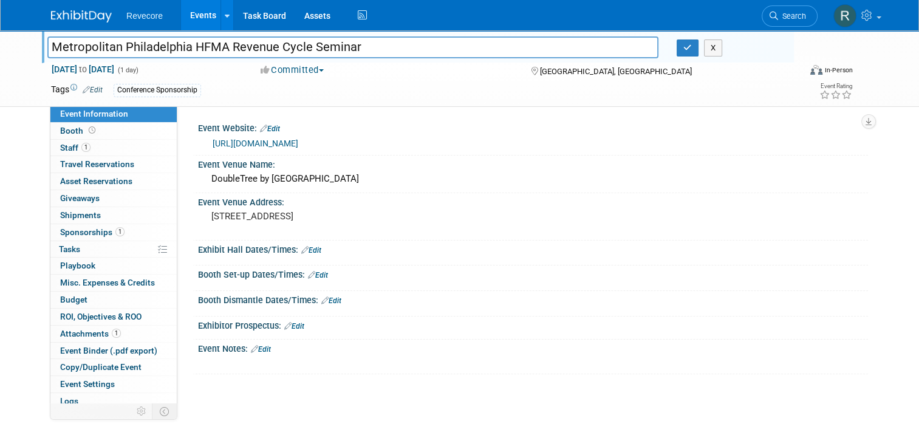
click at [322, 44] on input "Metropolitan Philadelphia HFMA Revenue Cycle Seminar" at bounding box center [352, 46] width 611 height 21
click at [698, 55] on button "button" at bounding box center [688, 47] width 22 height 17
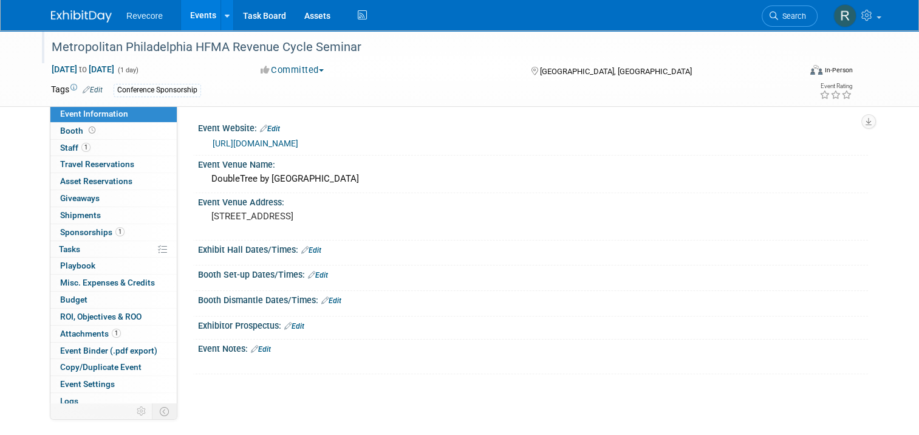
click at [196, 25] on link "Events" at bounding box center [203, 15] width 44 height 30
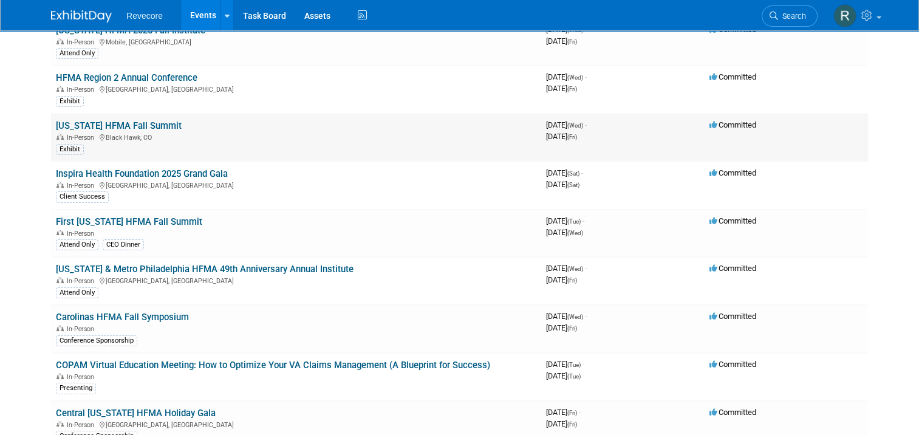
scroll to position [121, 0]
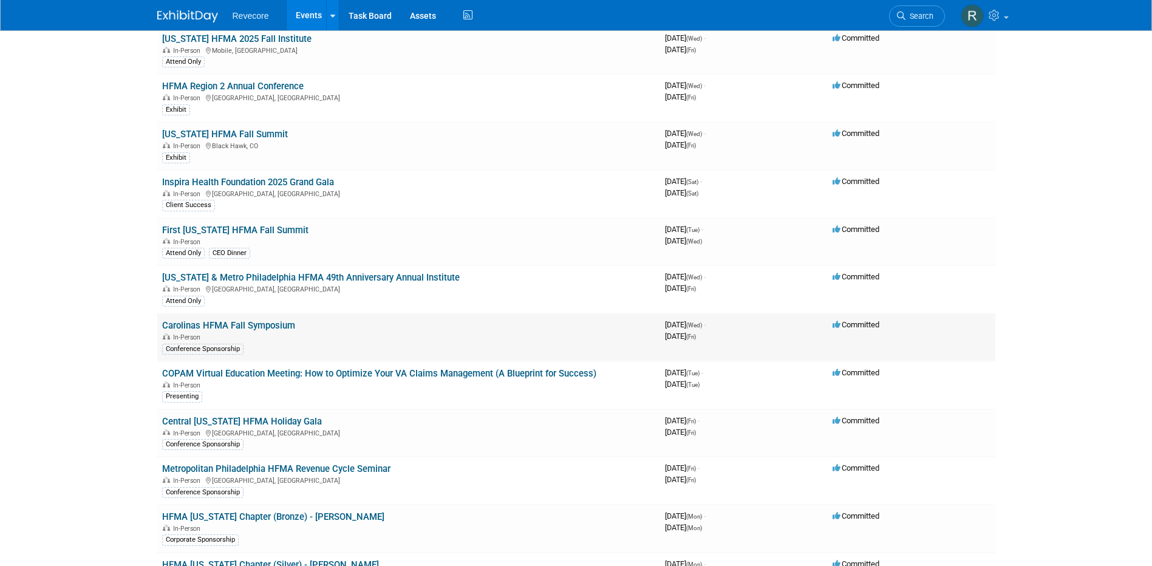
scroll to position [121, 0]
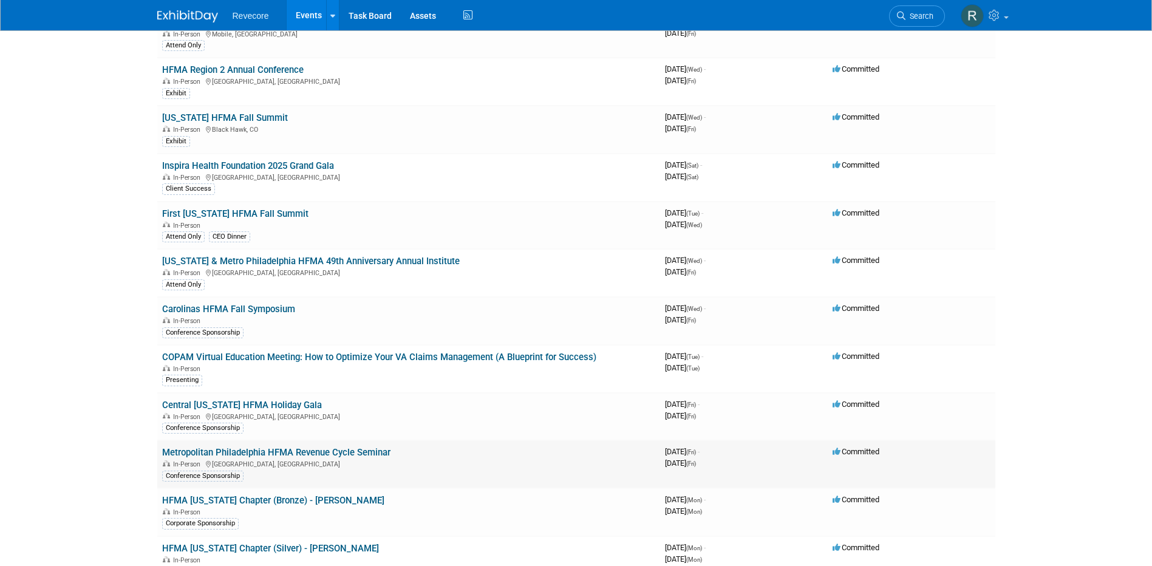
click at [319, 450] on link "Metropolitan Philadelphia HFMA Revenue Cycle Seminar" at bounding box center [276, 452] width 228 height 11
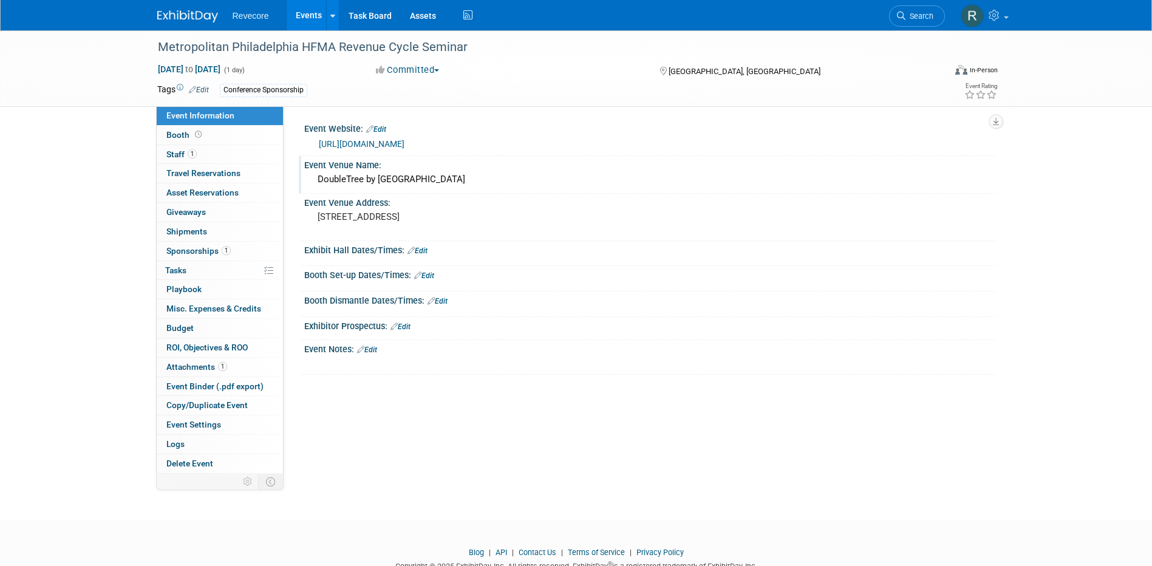
click at [404, 180] on div "DoubleTree by Hilton Hotel Philadelphia Center City" at bounding box center [649, 179] width 673 height 19
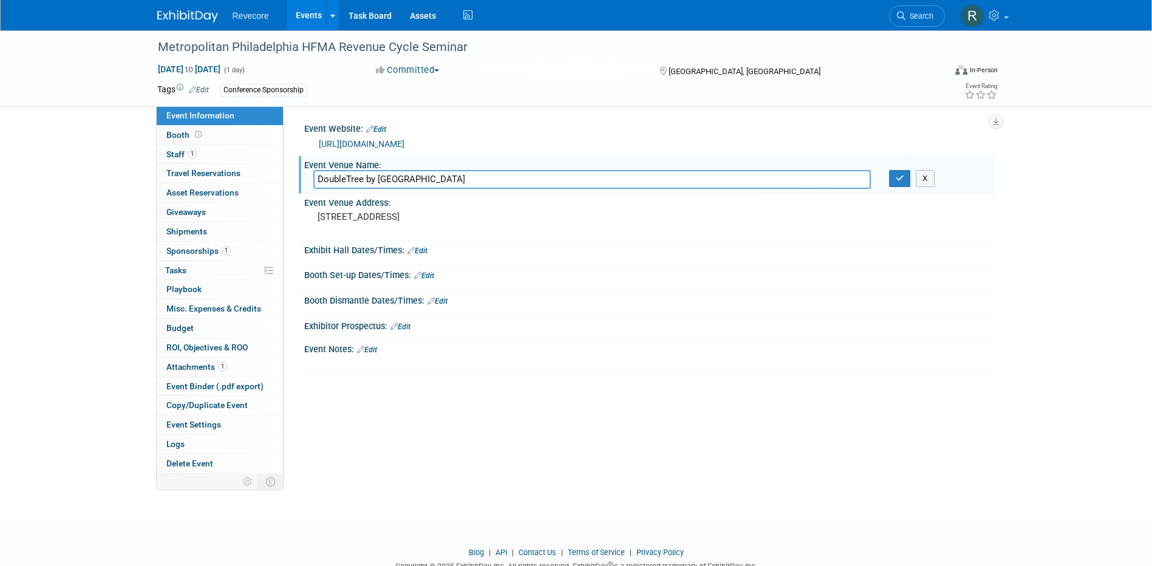
click at [404, 180] on input "DoubleTree by Hilton Hotel Philadelphia Center City" at bounding box center [592, 179] width 558 height 19
click at [371, 215] on pre "237 South Broad Street Philadelphia, PA 19107" at bounding box center [448, 216] width 261 height 11
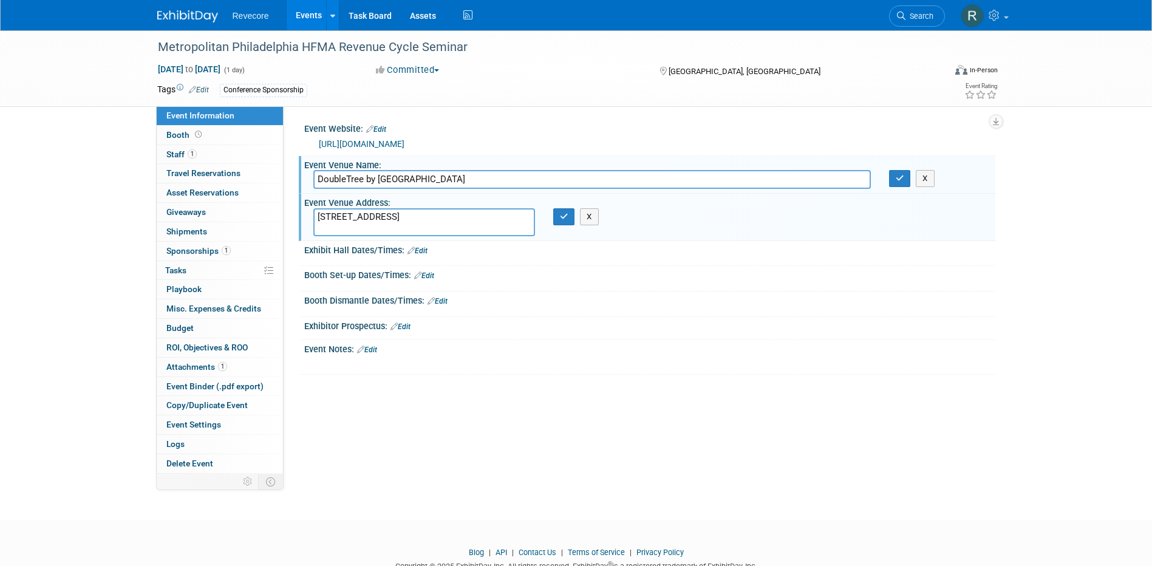
click at [371, 215] on textarea "237 South Broad Street Philadelphia, PA 19107" at bounding box center [424, 222] width 222 height 28
click at [397, 229] on textarea "237 South Broad Street Philadelphia, PA 19107" at bounding box center [424, 222] width 222 height 28
click at [349, 225] on textarea "237 South Broad Street Philadelphia, PA 19107" at bounding box center [424, 222] width 222 height 28
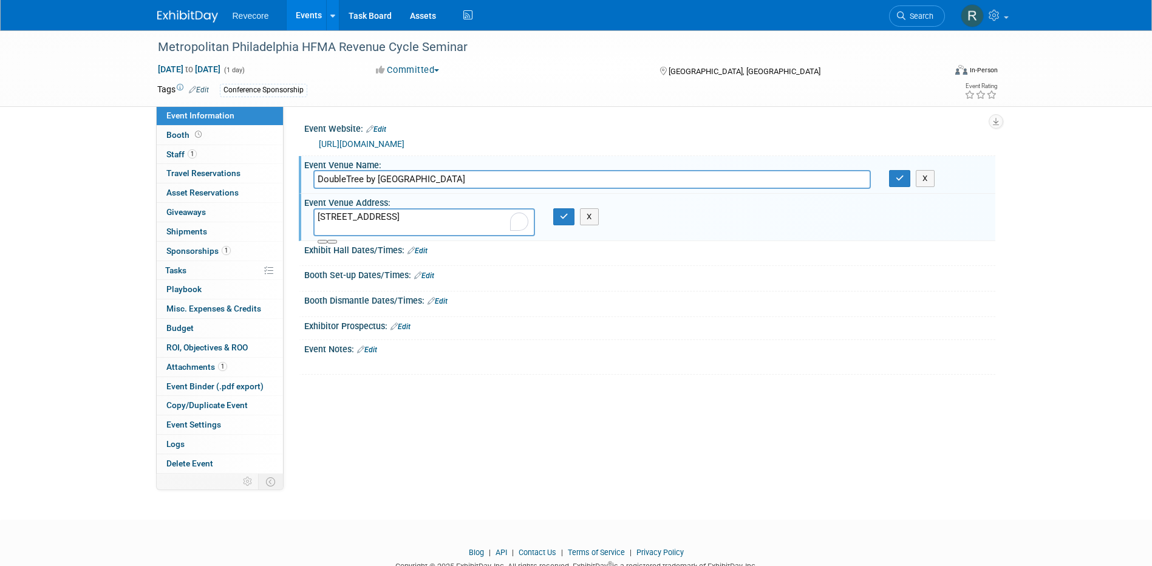
click at [396, 180] on input "DoubleTree by [GEOGRAPHIC_DATA]" at bounding box center [592, 179] width 558 height 19
click at [404, 141] on link "[URL][DOMAIN_NAME]" at bounding box center [362, 144] width 86 height 10
click at [558, 217] on button "button" at bounding box center [564, 216] width 22 height 17
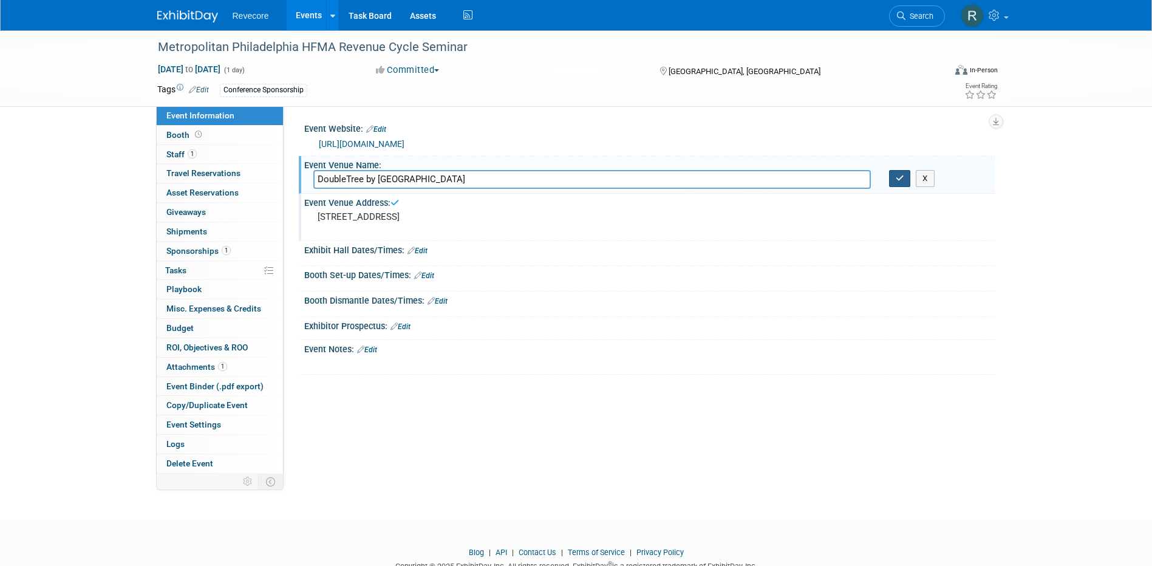
click at [902, 183] on button "button" at bounding box center [900, 178] width 22 height 17
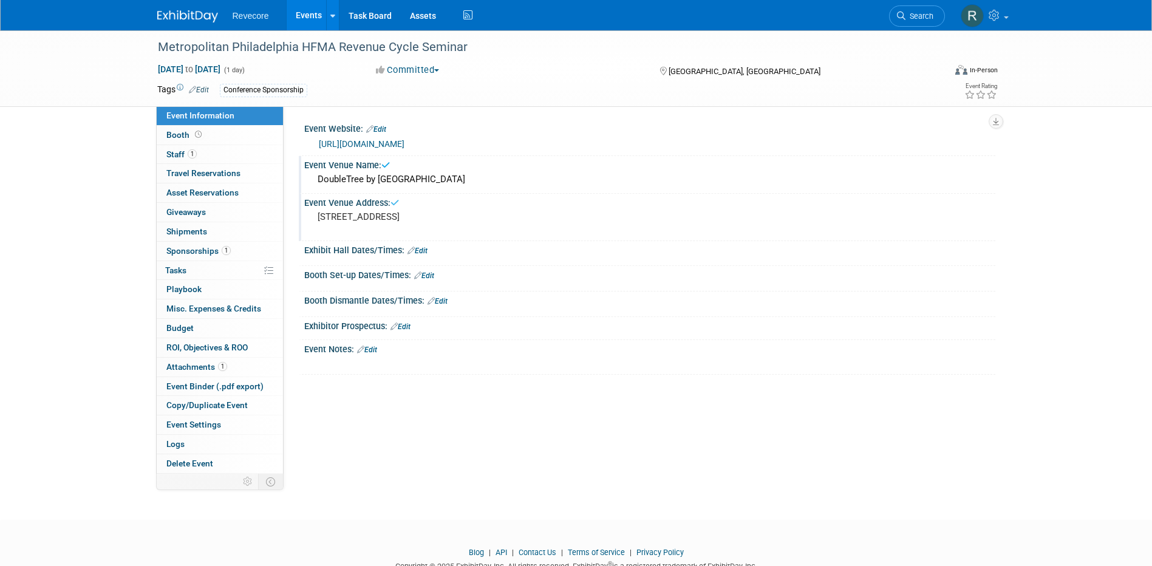
click at [301, 18] on link "Events" at bounding box center [309, 15] width 44 height 30
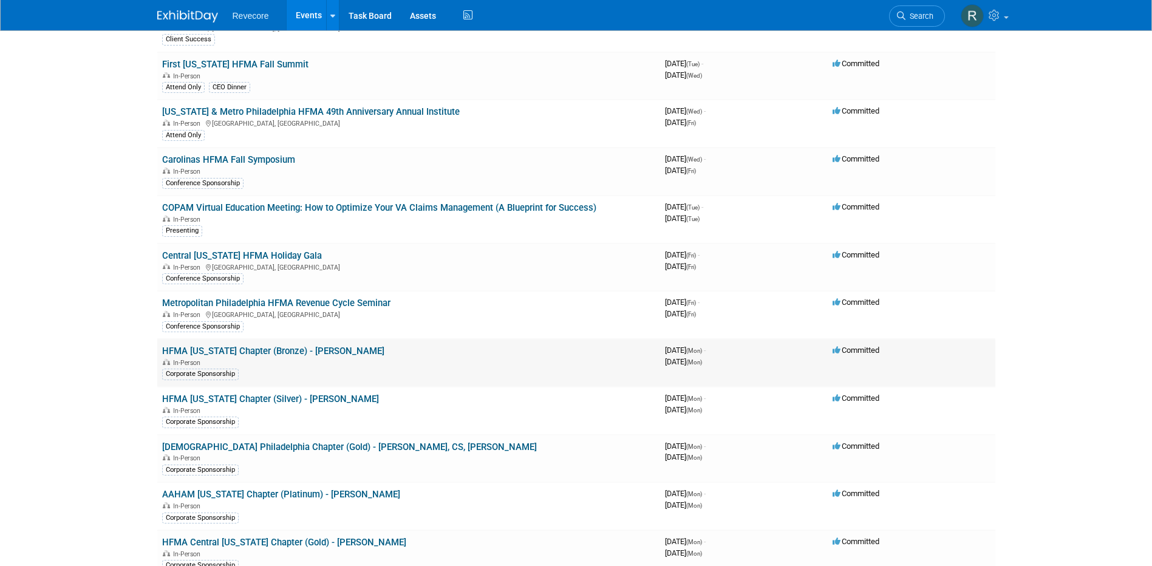
scroll to position [304, 0]
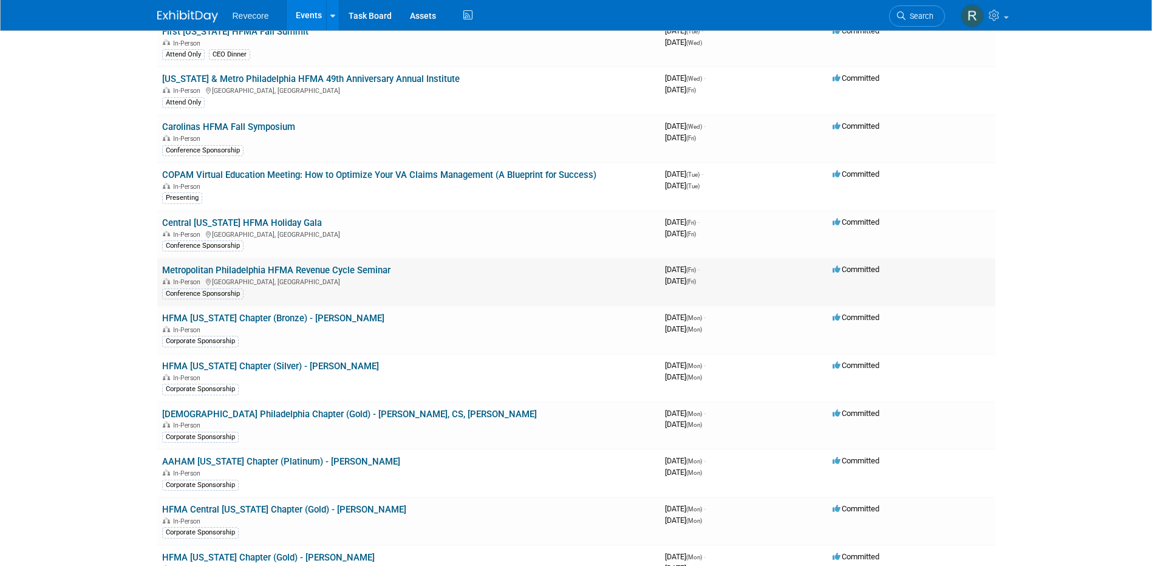
drag, startPoint x: 402, startPoint y: 268, endPoint x: 159, endPoint y: 267, distance: 242.9
click at [159, 267] on td "Metropolitan Philadelphia HFMA Revenue Cycle Seminar In-Person [GEOGRAPHIC_DATA…" at bounding box center [408, 282] width 503 height 48
copy link "Metropolitan Philadelphia HFMA Revenue Cycle Seminar"
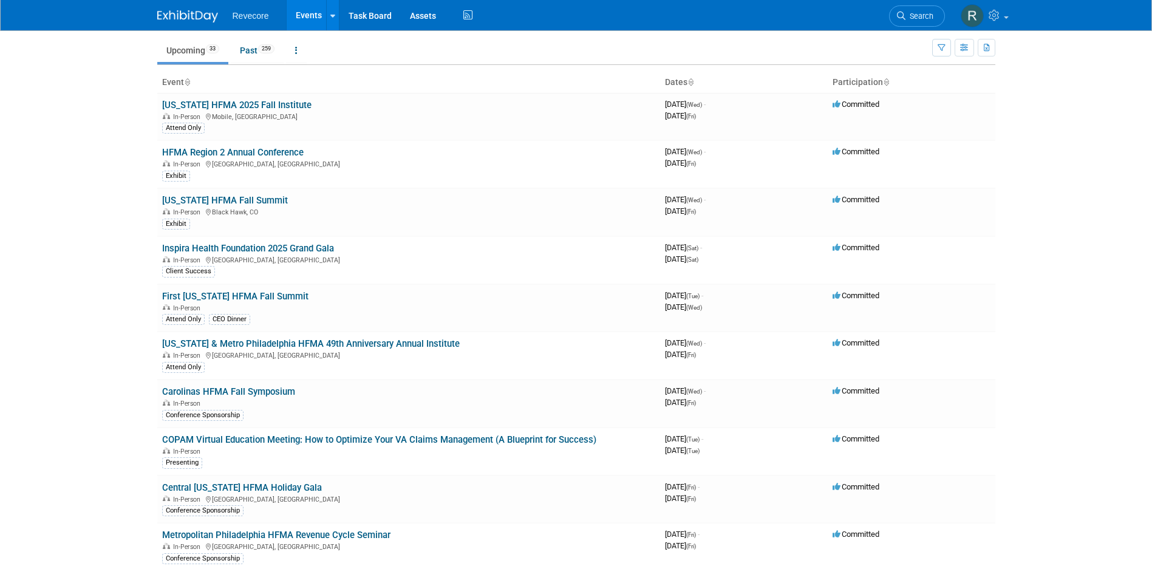
scroll to position [61, 0]
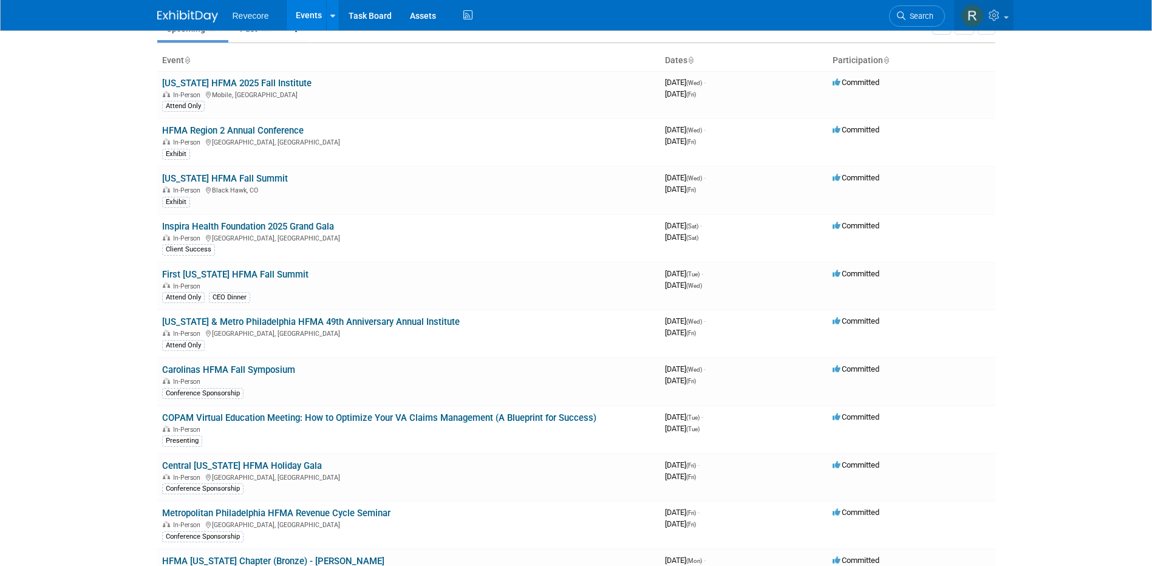
click at [1001, 21] on icon at bounding box center [996, 15] width 14 height 11
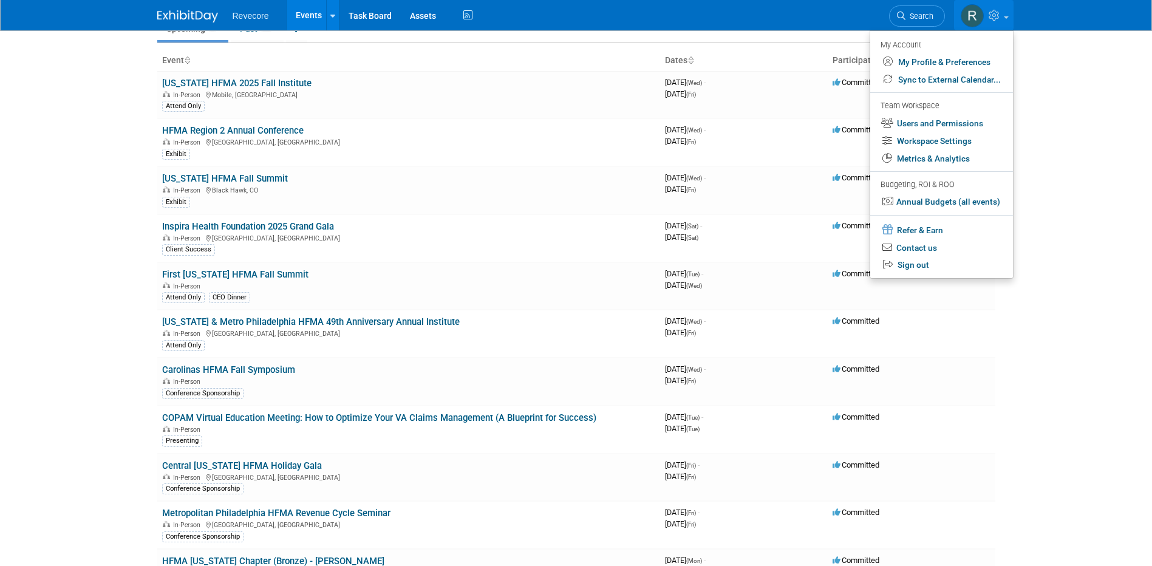
click at [977, 211] on li at bounding box center [941, 213] width 143 height 4
click at [979, 201] on link "Annual Budgets (all events)" at bounding box center [941, 202] width 143 height 18
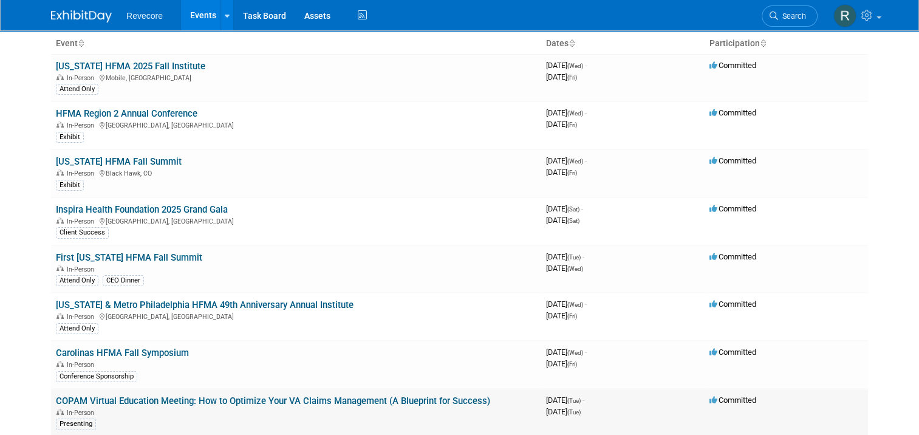
scroll to position [243, 0]
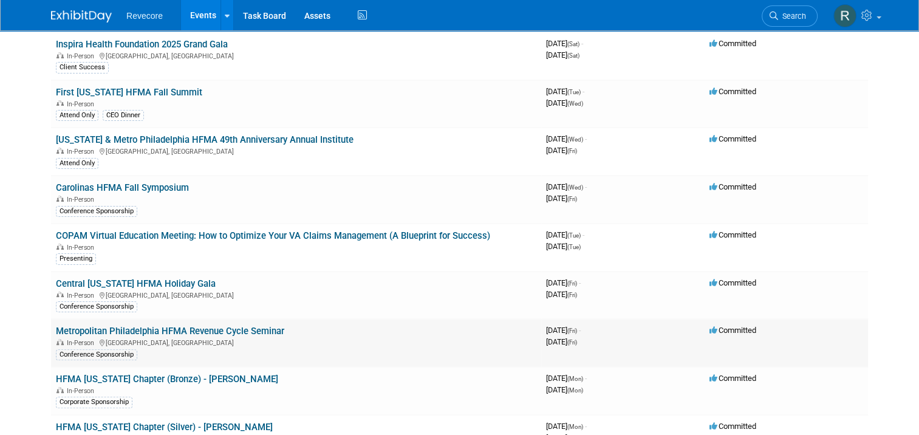
click at [177, 326] on link "Metropolitan Philadelphia HFMA Revenue Cycle Seminar" at bounding box center [170, 331] width 228 height 11
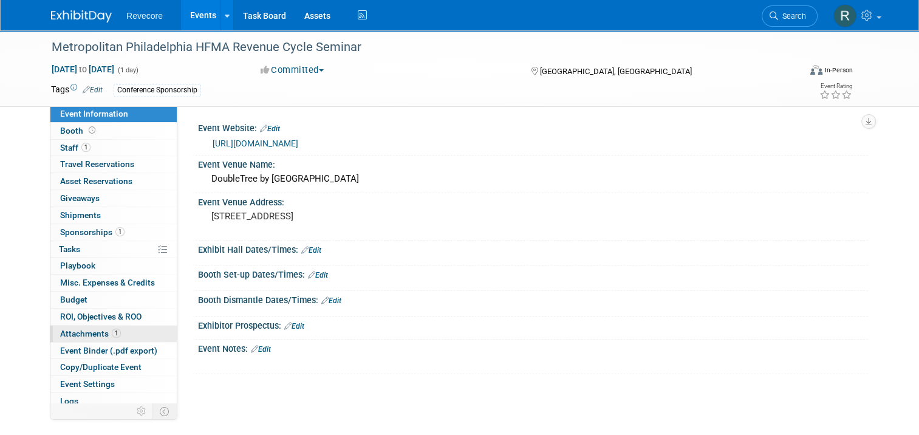
click at [112, 332] on span "1" at bounding box center [116, 333] width 9 height 9
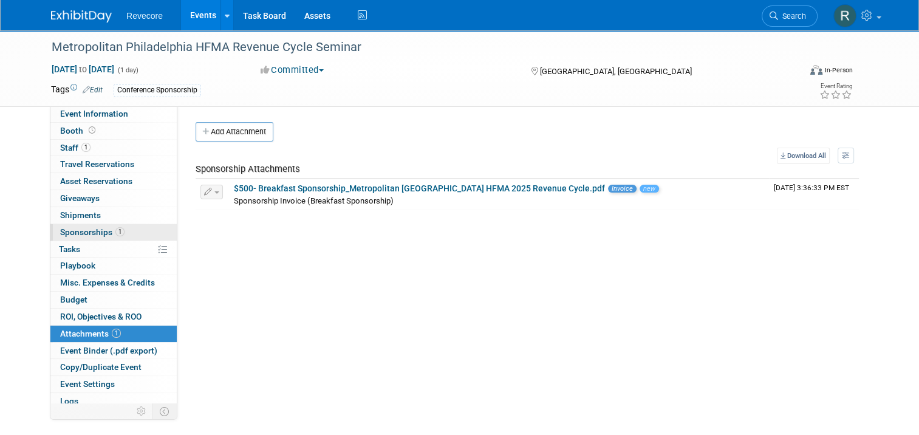
click at [125, 231] on link "1 Sponsorships 1" at bounding box center [113, 232] width 126 height 16
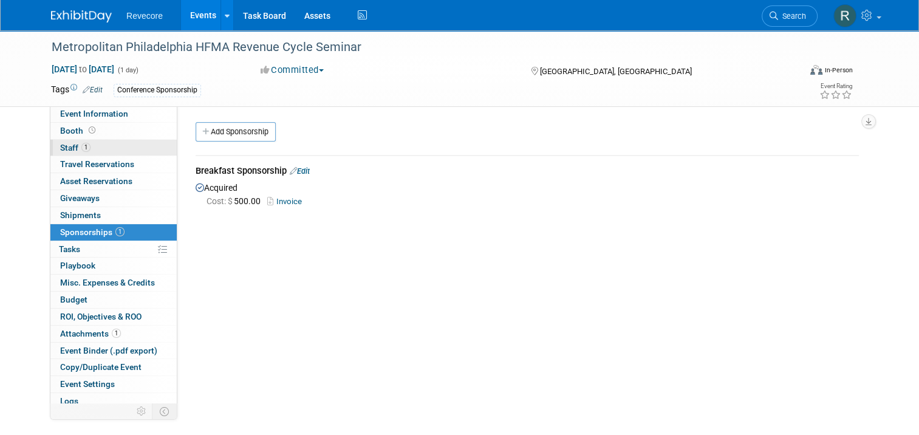
click at [121, 151] on link "1 Staff 1" at bounding box center [113, 148] width 126 height 16
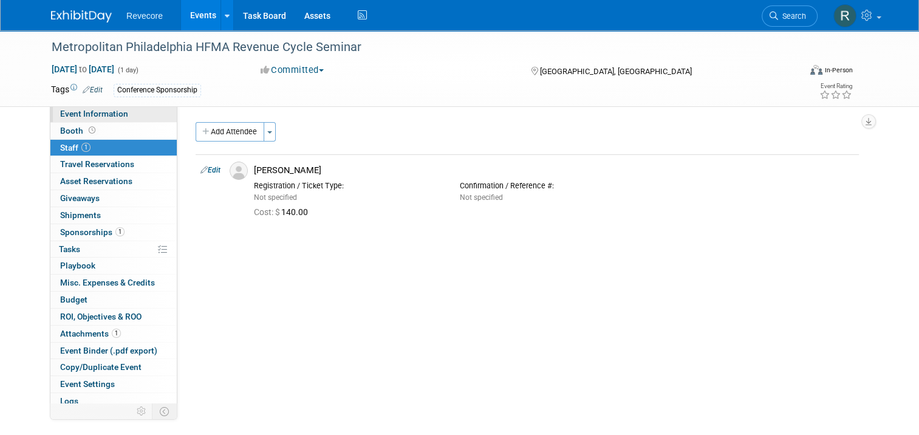
click at [115, 117] on span "Event Information" at bounding box center [94, 114] width 68 height 10
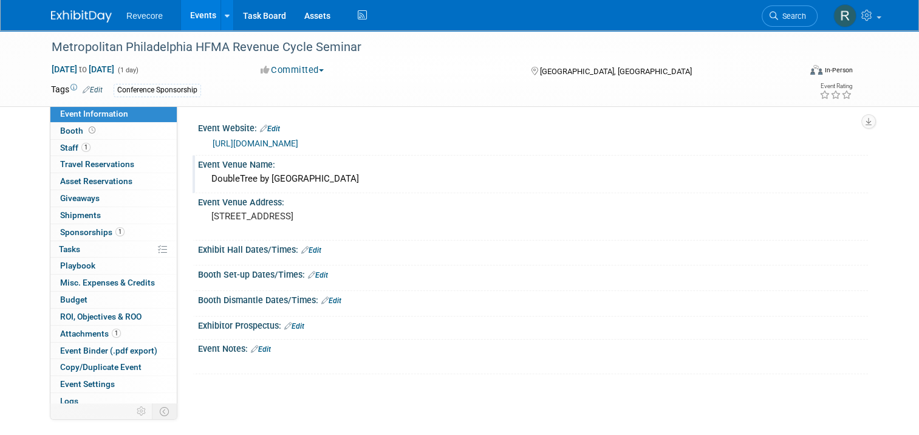
click at [383, 179] on div "DoubleTree by [GEOGRAPHIC_DATA]" at bounding box center [533, 178] width 652 height 19
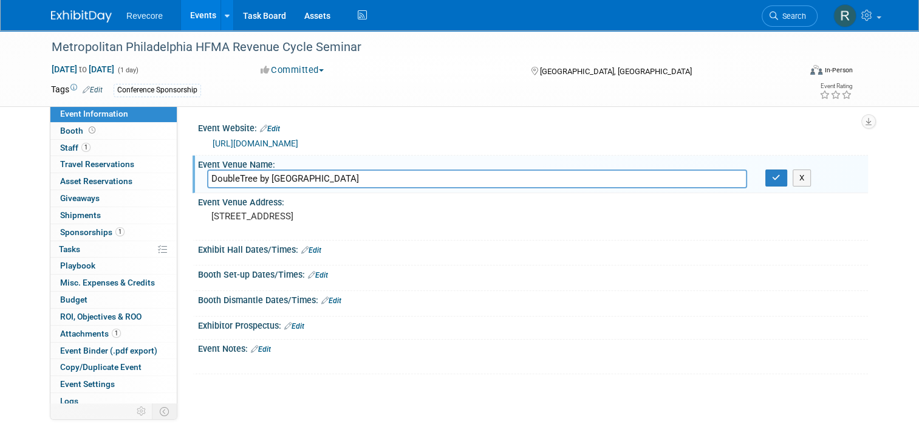
click at [383, 179] on input "DoubleTree by [GEOGRAPHIC_DATA]" at bounding box center [477, 178] width 540 height 19
click at [273, 219] on pre "[STREET_ADDRESS]" at bounding box center [337, 216] width 253 height 11
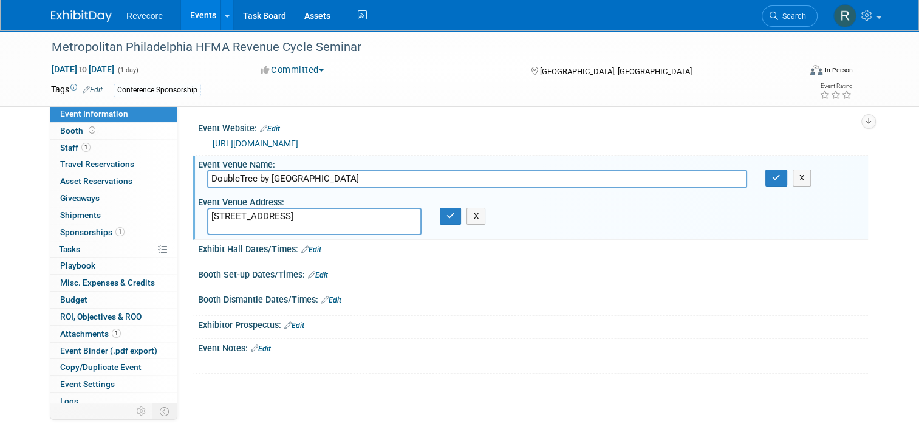
click at [273, 219] on textarea "[STREET_ADDRESS]" at bounding box center [314, 221] width 214 height 27
click at [273, 219] on textarea "237 South Broad Street Philadelphia, PA 19107" at bounding box center [314, 221] width 214 height 27
drag, startPoint x: 303, startPoint y: 223, endPoint x: 159, endPoint y: 219, distance: 144.6
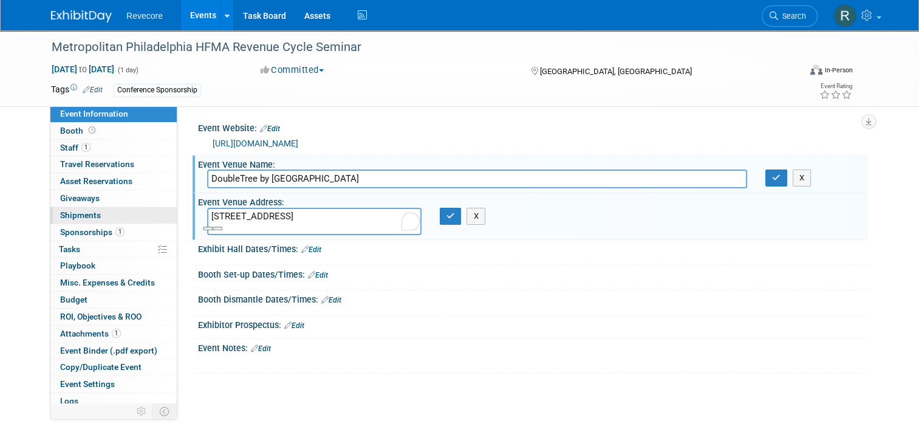
click at [159, 219] on div "Event Information Event Info Booth Booth 1 Staff 1 Staff 0 Travel Reservations …" at bounding box center [459, 227] width 835 height 394
